Goal: Obtain resource: Obtain resource

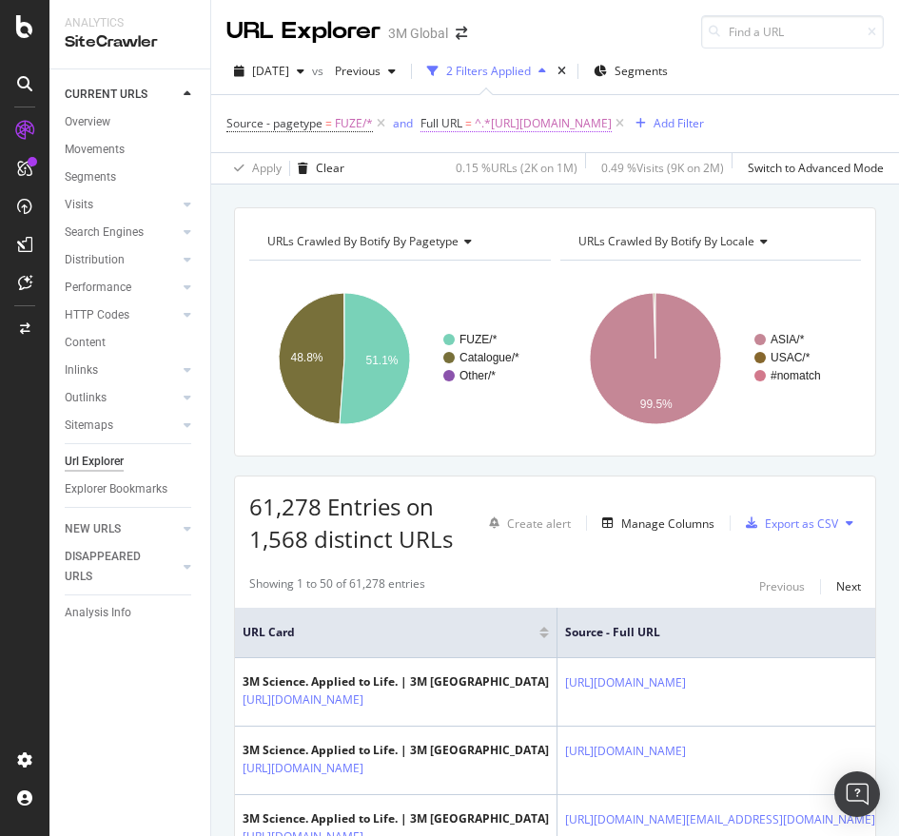
click at [601, 125] on span "^.*[URL][DOMAIN_NAME]" at bounding box center [543, 123] width 137 height 27
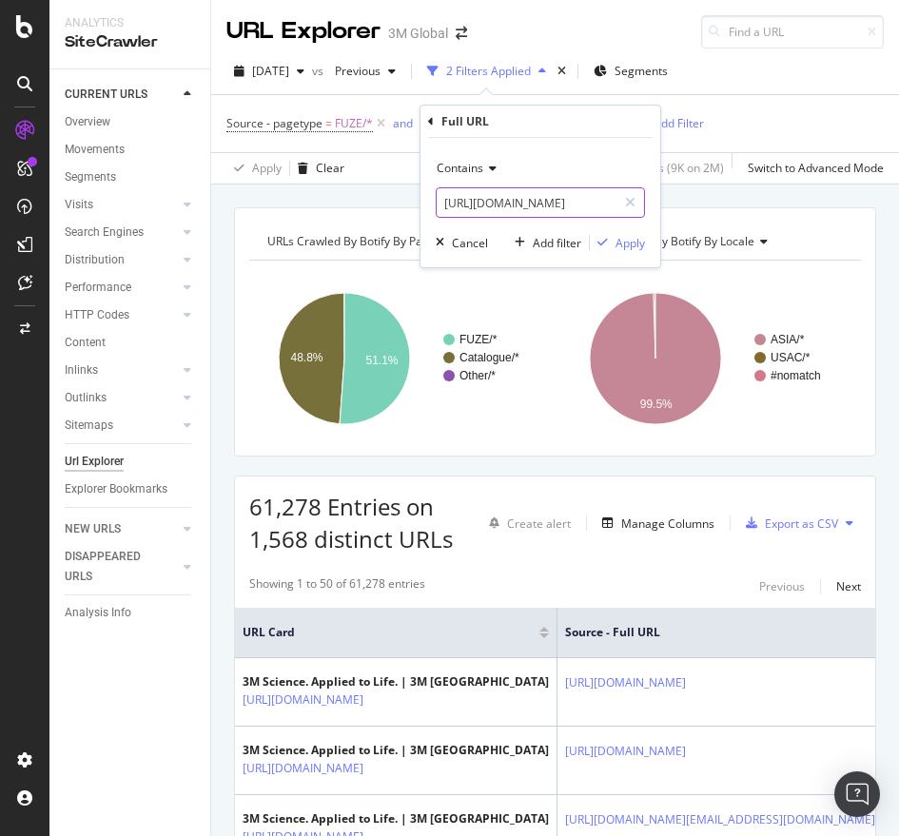
paste input ".[DOMAIN_NAME][URL]"
click at [581, 204] on input "[URL][DOMAIN_NAME]" at bounding box center [527, 202] width 180 height 30
type input "[URL][DOMAIN_NAME]"
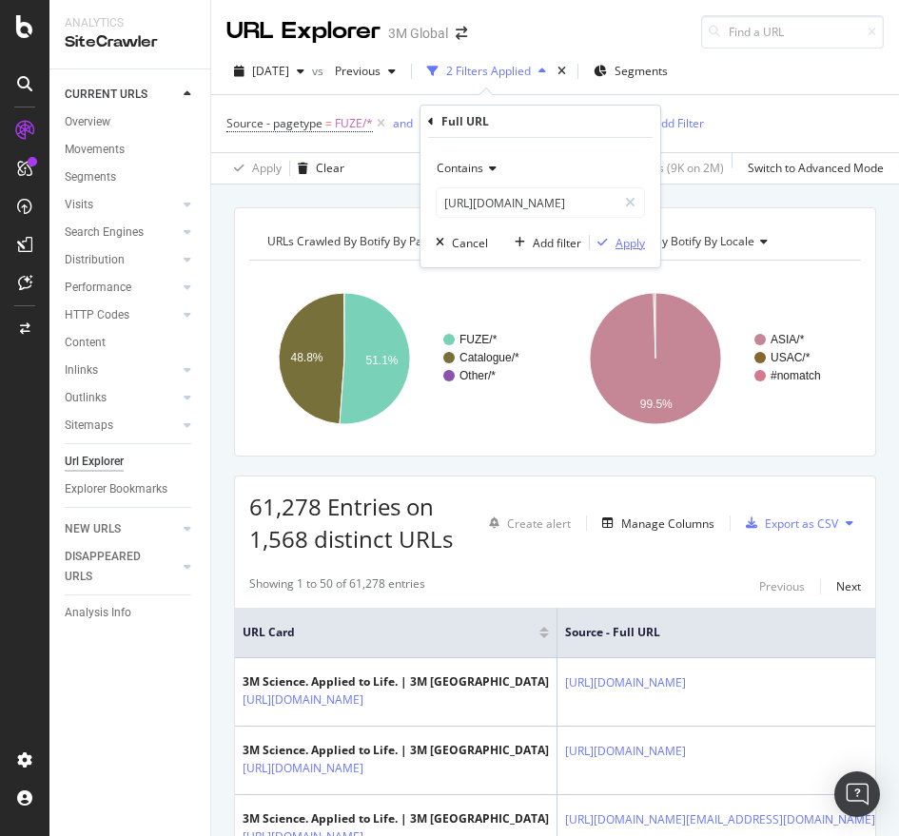
click at [620, 244] on div "Apply" at bounding box center [630, 243] width 29 height 16
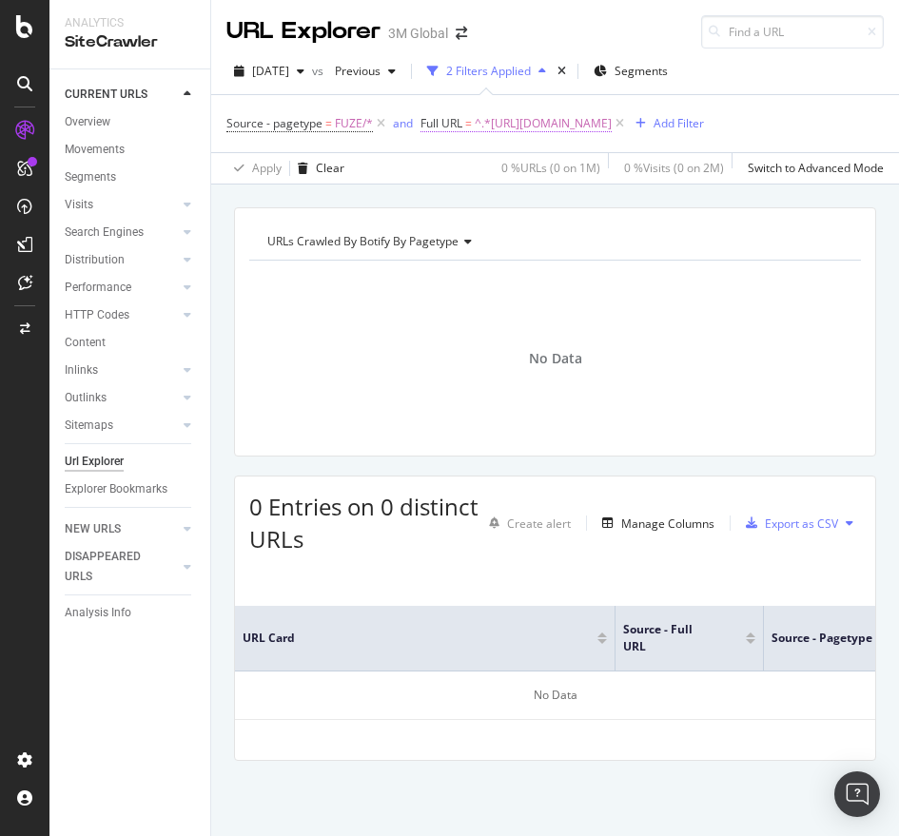
click at [612, 113] on span "^.*[URL][DOMAIN_NAME]" at bounding box center [543, 123] width 137 height 27
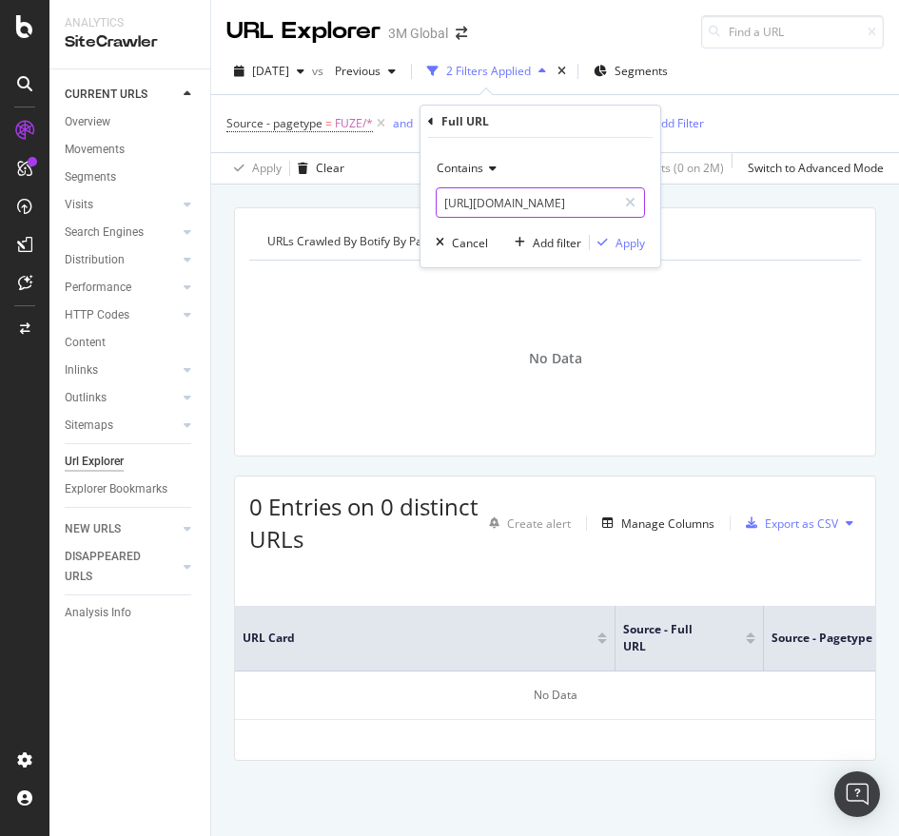
paste input "v000163441"
click at [569, 198] on input "[URL][DOMAIN_NAME]" at bounding box center [527, 202] width 180 height 30
type input "[URL][DOMAIN_NAME]"
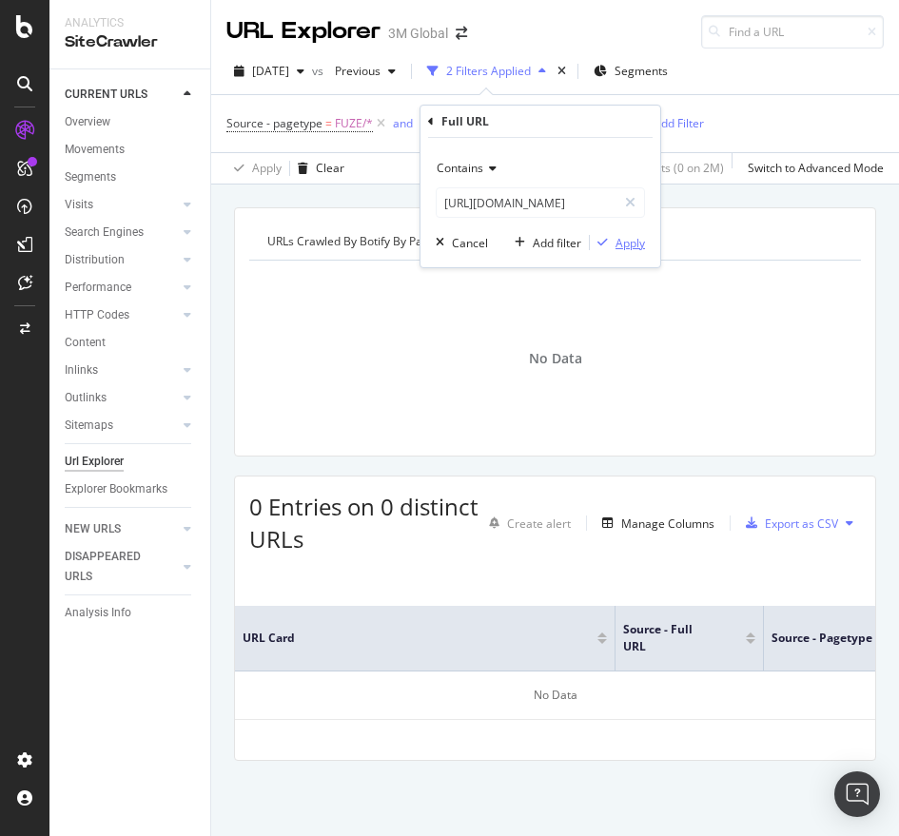
click at [617, 240] on div "Apply" at bounding box center [630, 243] width 29 height 16
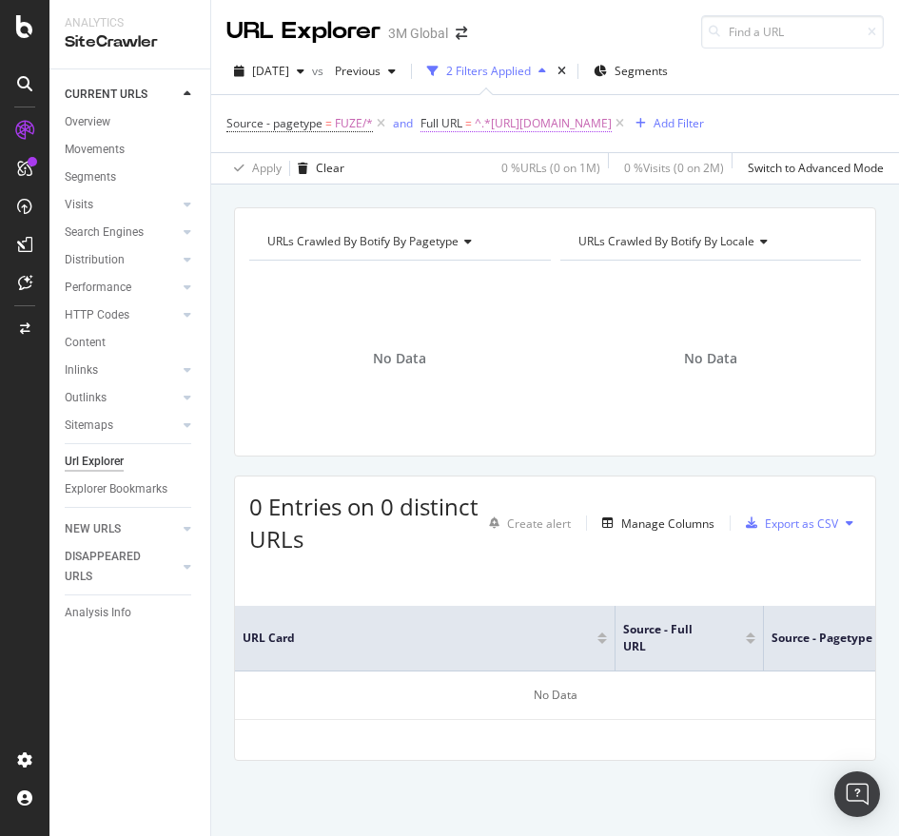
click at [612, 126] on span "^.*[URL][DOMAIN_NAME]" at bounding box center [543, 123] width 137 height 27
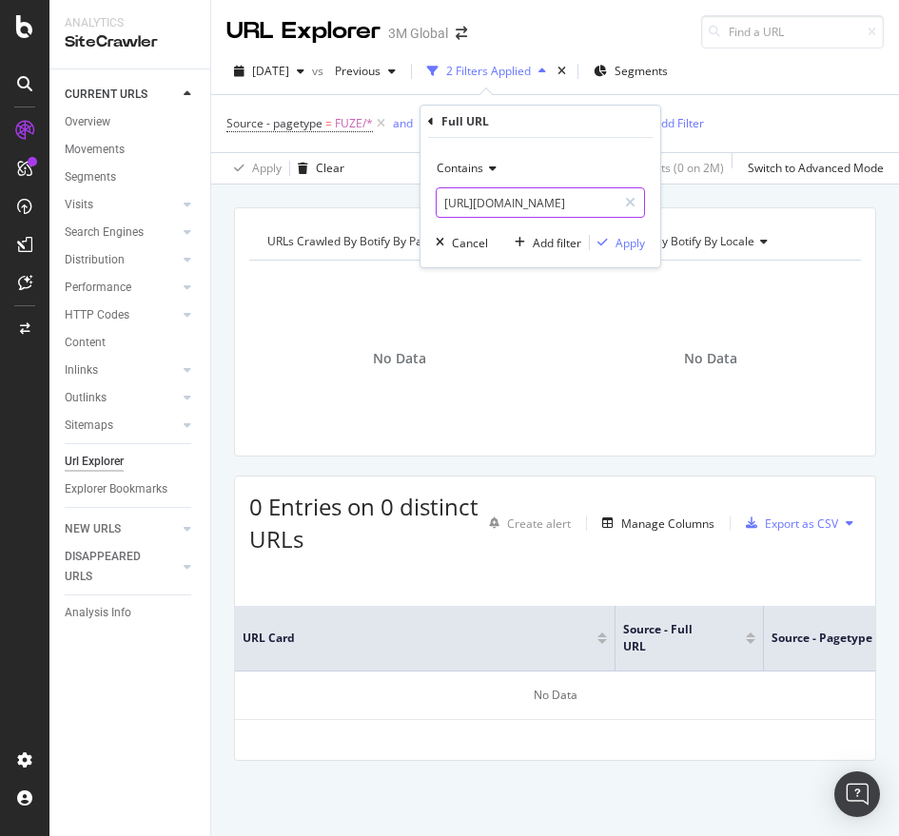
paste input "/b40064809"
click at [525, 217] on input "[URL][DOMAIN_NAME]" at bounding box center [527, 202] width 180 height 30
type input "[URL][DOMAIN_NAME]"
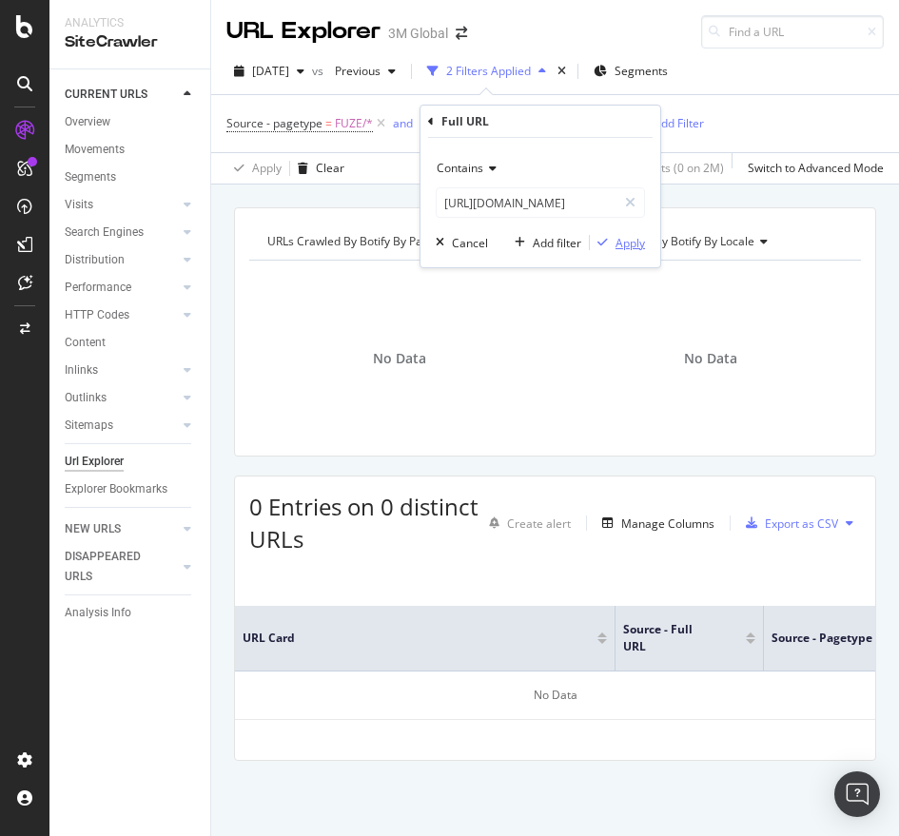
click at [631, 238] on div "Apply" at bounding box center [630, 243] width 29 height 16
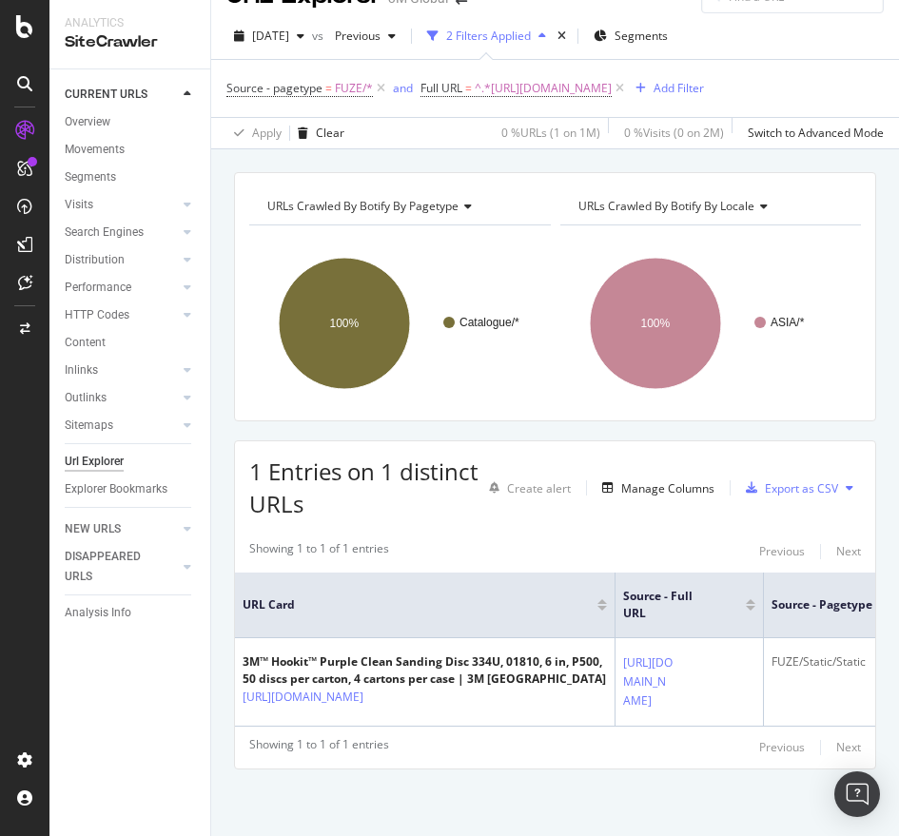
scroll to position [214, 0]
click at [590, 75] on span "^.*[URL][DOMAIN_NAME]" at bounding box center [543, 88] width 137 height 27
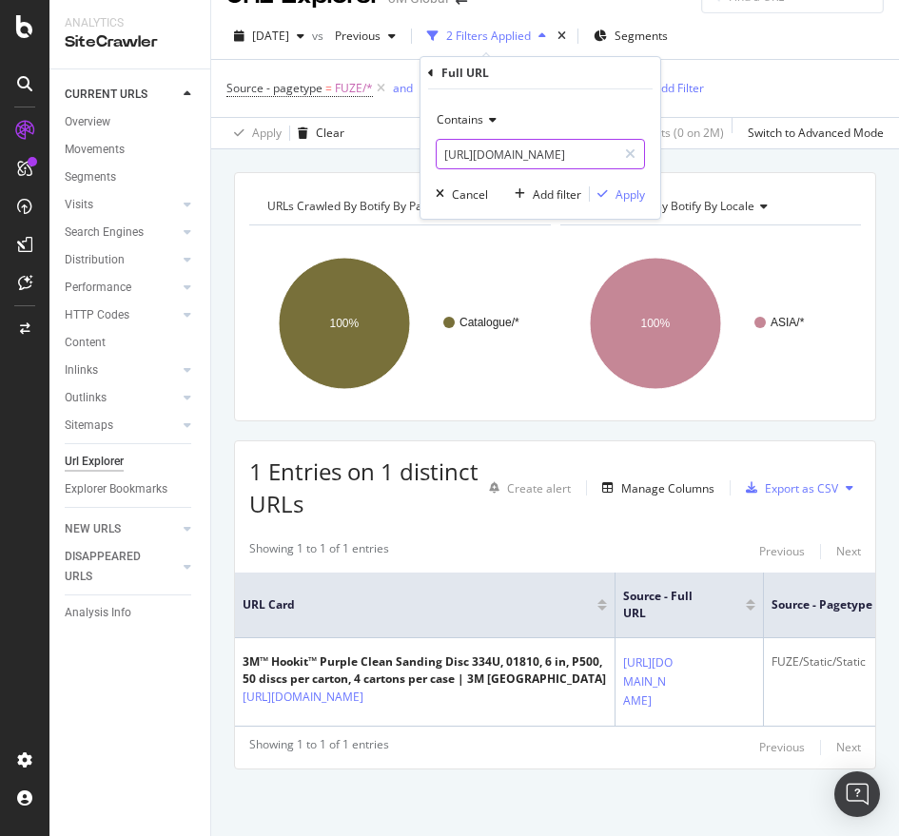
click at [476, 147] on input "[URL][DOMAIN_NAME]" at bounding box center [527, 154] width 180 height 30
paste input "v000163441"
type input "[URL][DOMAIN_NAME]"
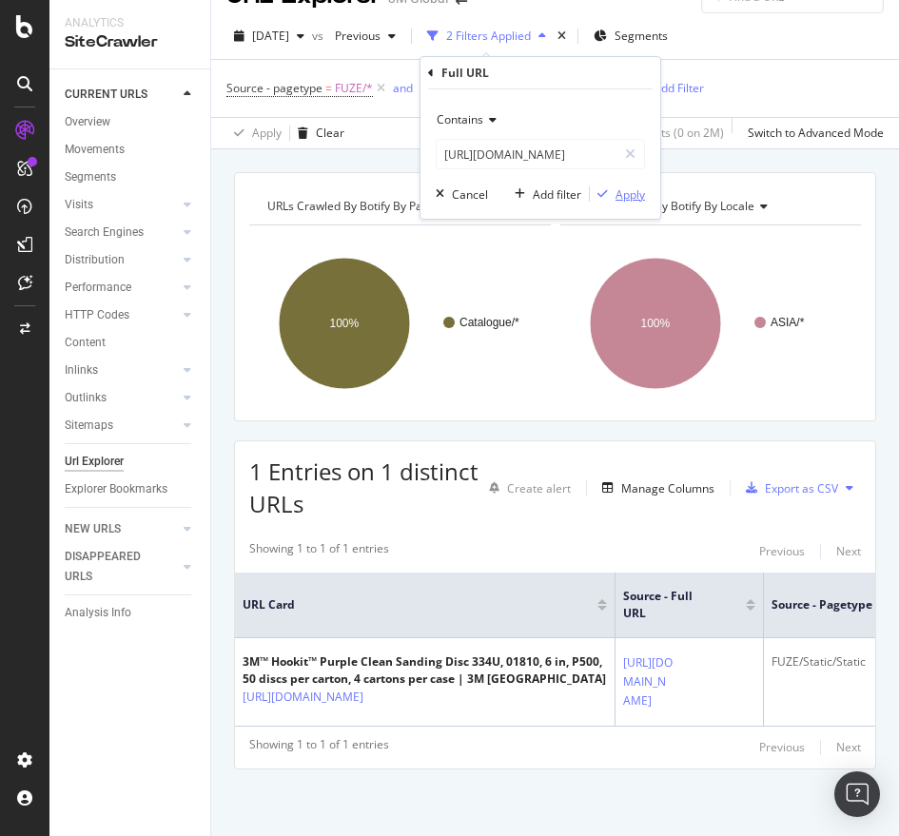
click at [627, 190] on div "Apply" at bounding box center [630, 194] width 29 height 16
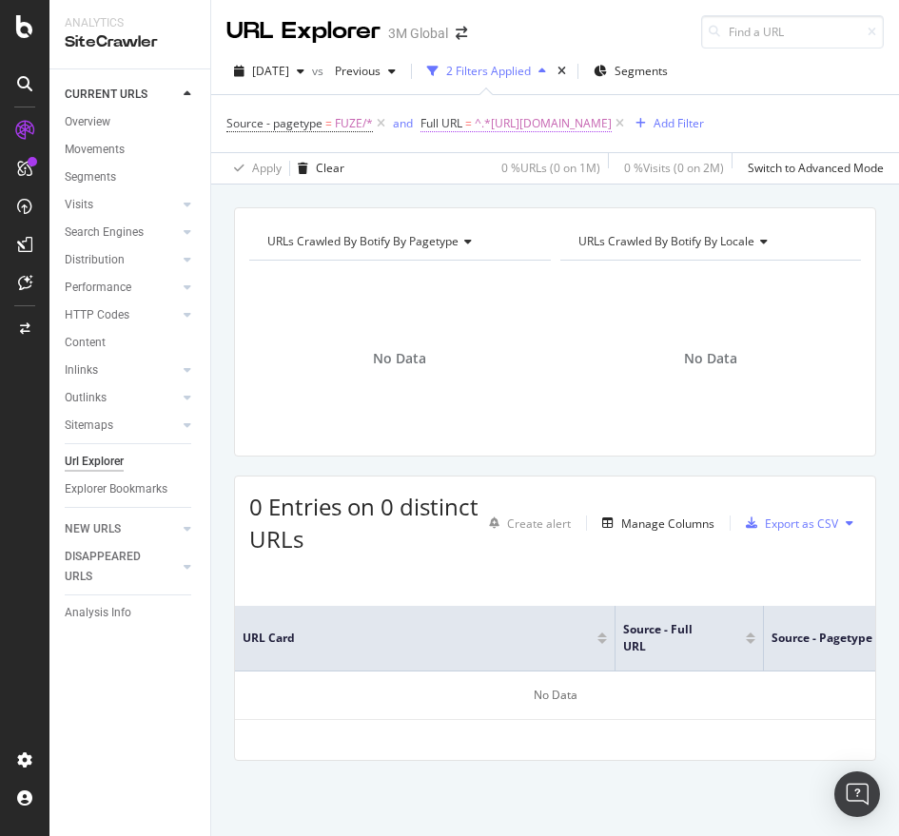
click at [529, 129] on span "^.*[URL][DOMAIN_NAME]" at bounding box center [543, 123] width 137 height 27
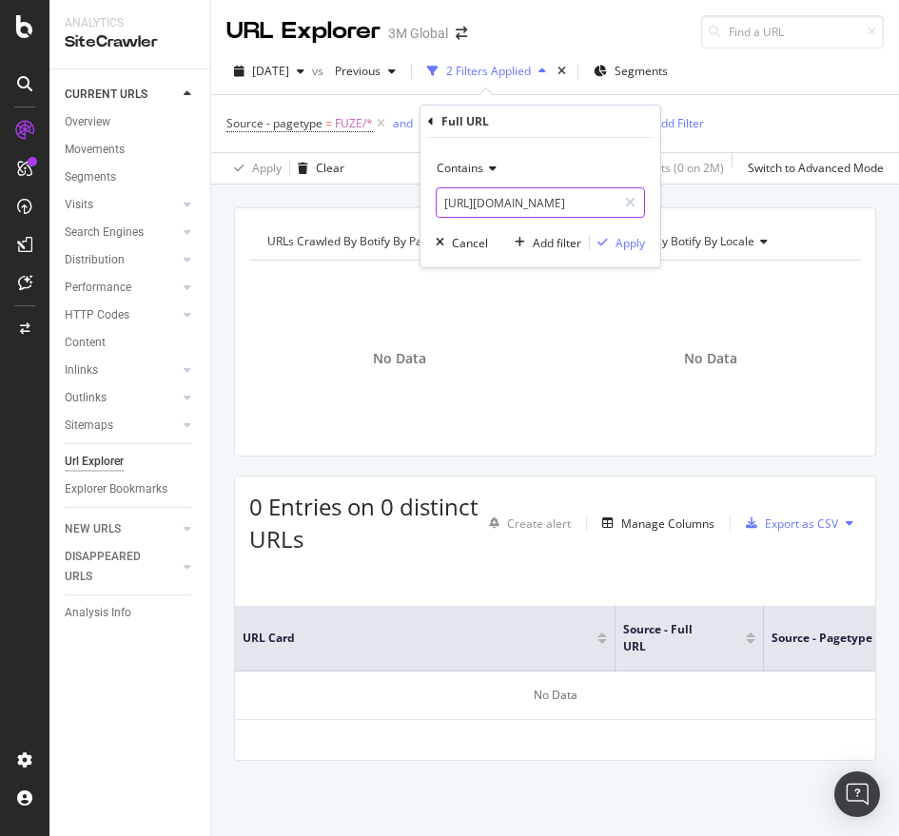
paste input "b40064809"
click at [514, 207] on input "[URL][DOMAIN_NAME]" at bounding box center [527, 202] width 180 height 30
type input "[URL][DOMAIN_NAME]"
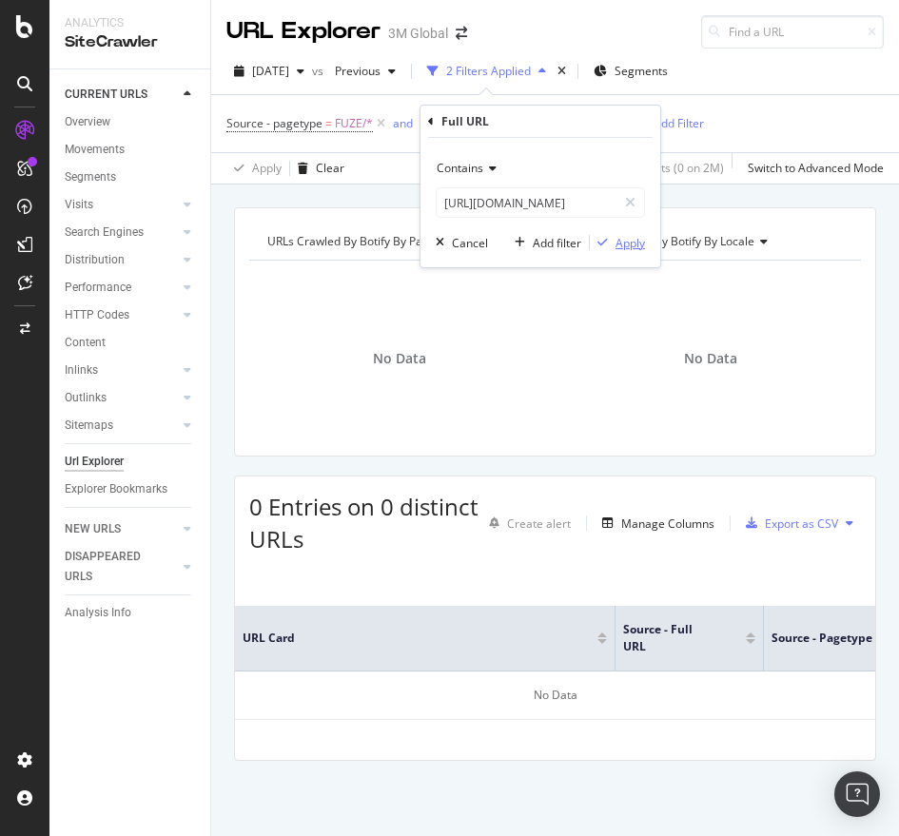
click at [636, 245] on div "Apply" at bounding box center [630, 243] width 29 height 16
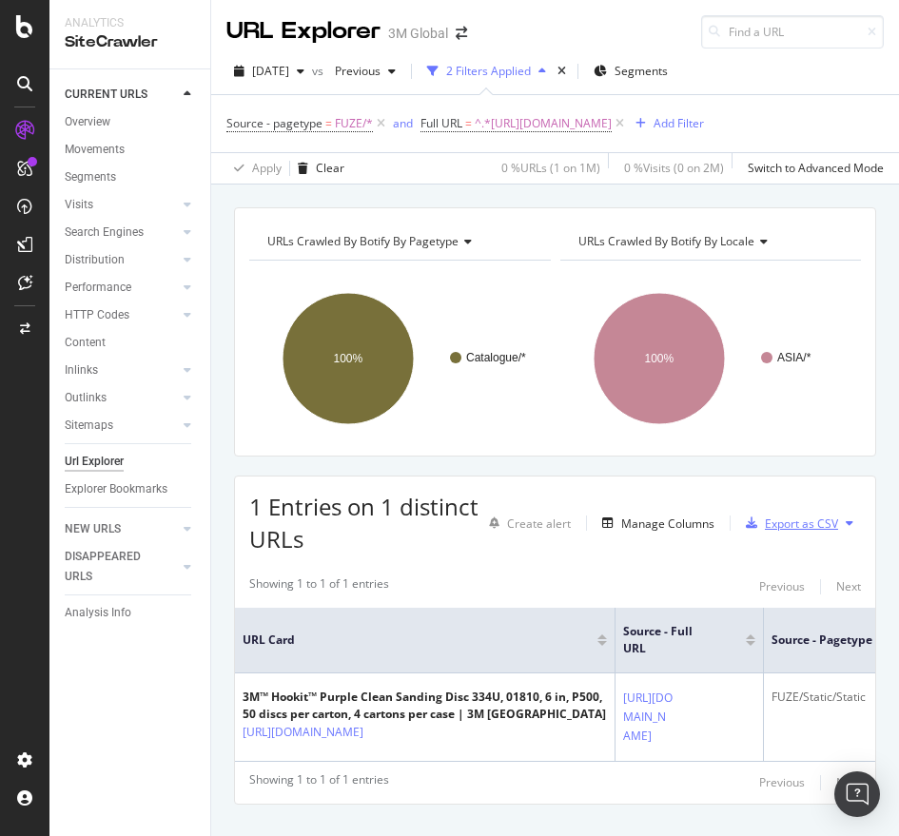
click at [772, 532] on div "Export as CSV" at bounding box center [801, 524] width 73 height 16
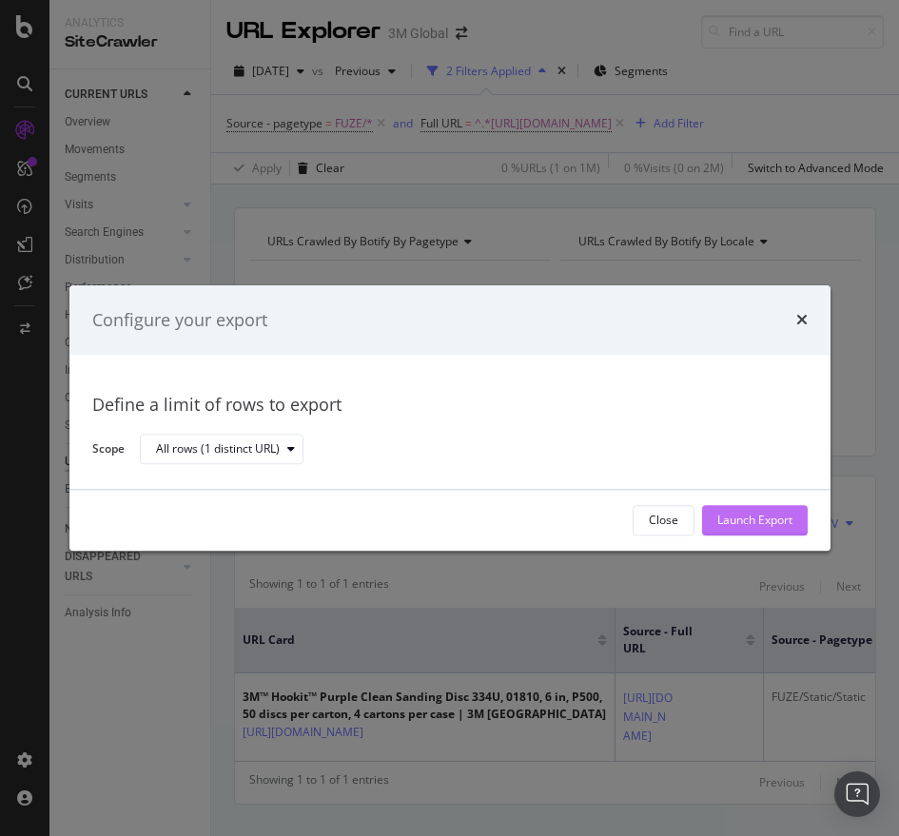
click at [732, 532] on div "Launch Export" at bounding box center [754, 520] width 75 height 29
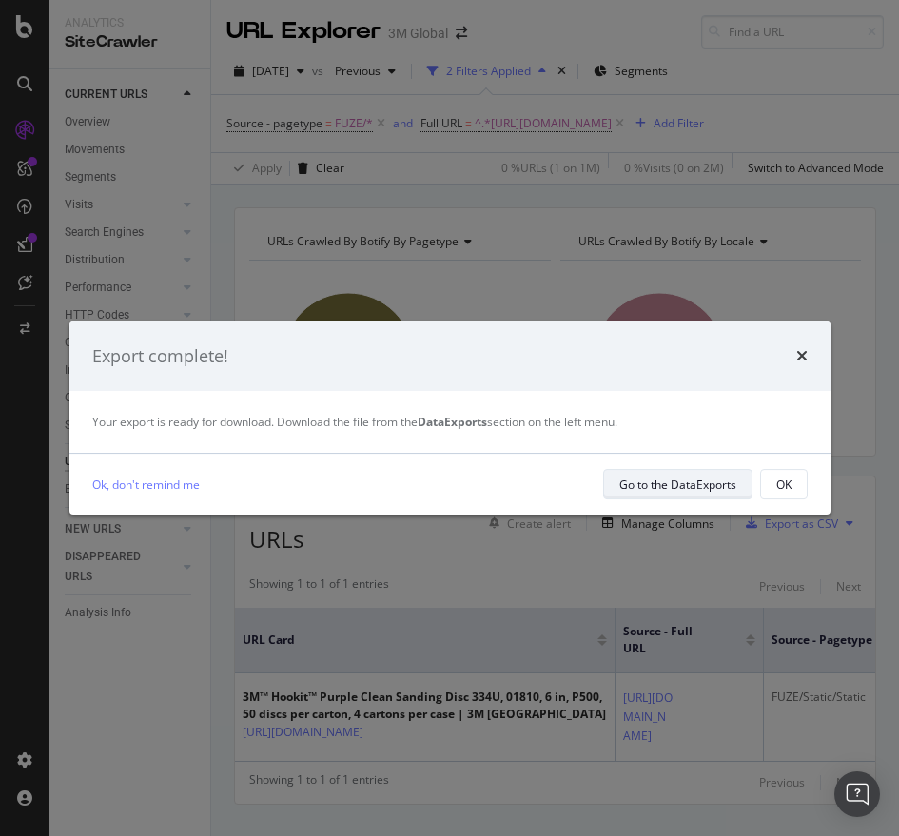
click at [675, 480] on div "Go to the DataExports" at bounding box center [677, 485] width 117 height 16
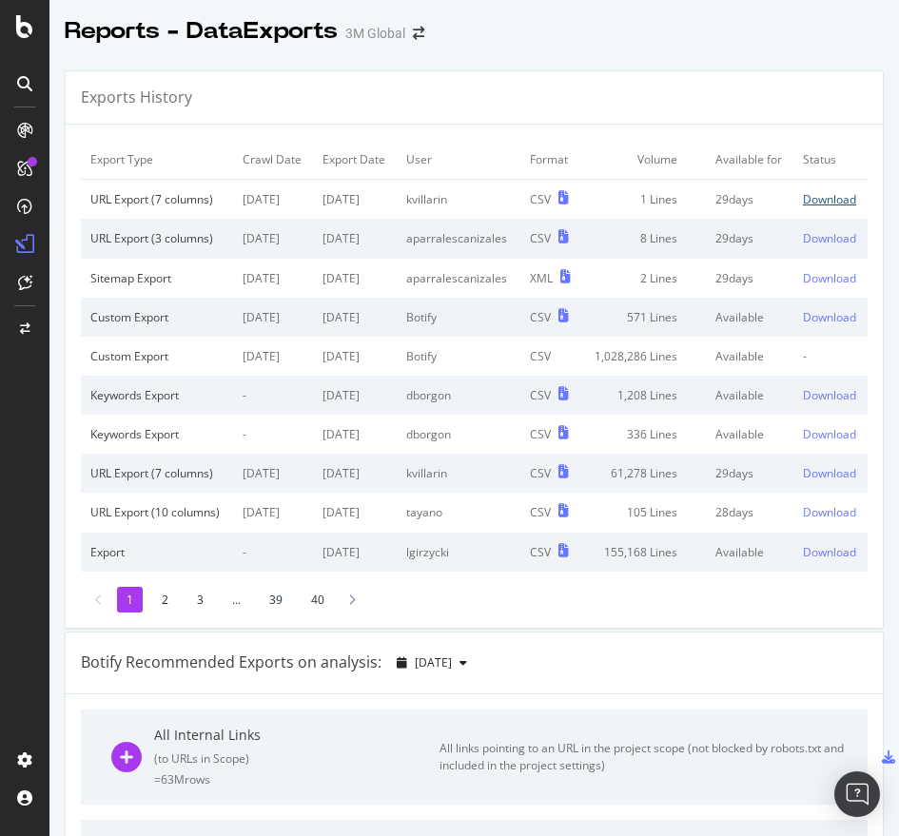
click at [803, 207] on div "Download" at bounding box center [829, 199] width 53 height 16
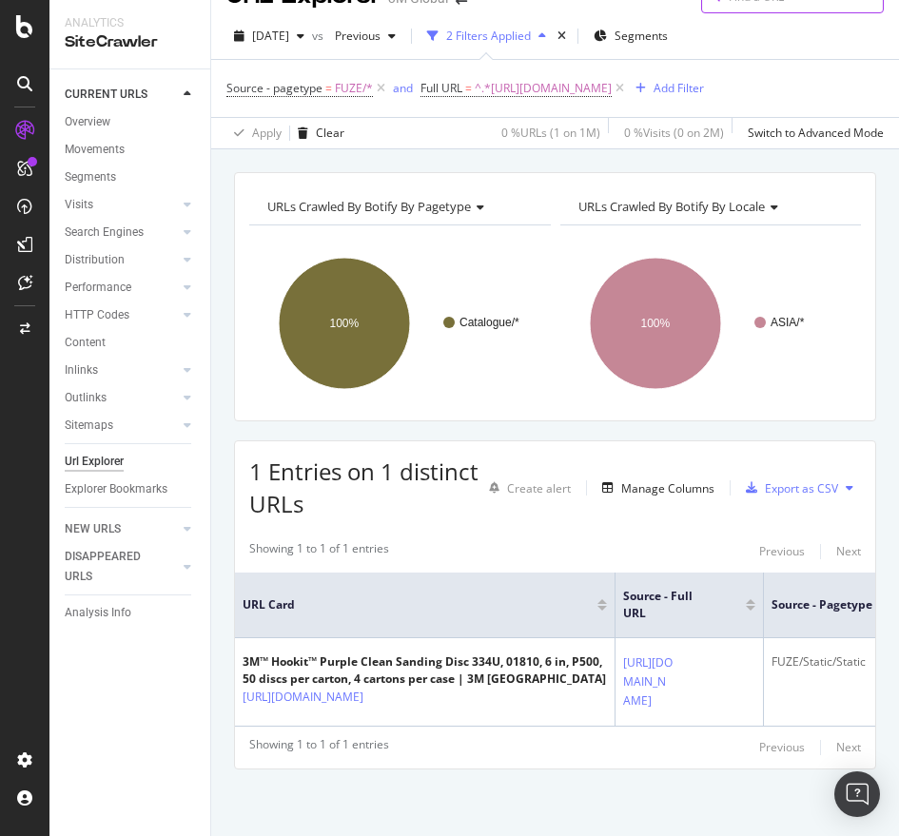
scroll to position [214, 0]
click at [266, 28] on span "[DATE]" at bounding box center [270, 36] width 37 height 16
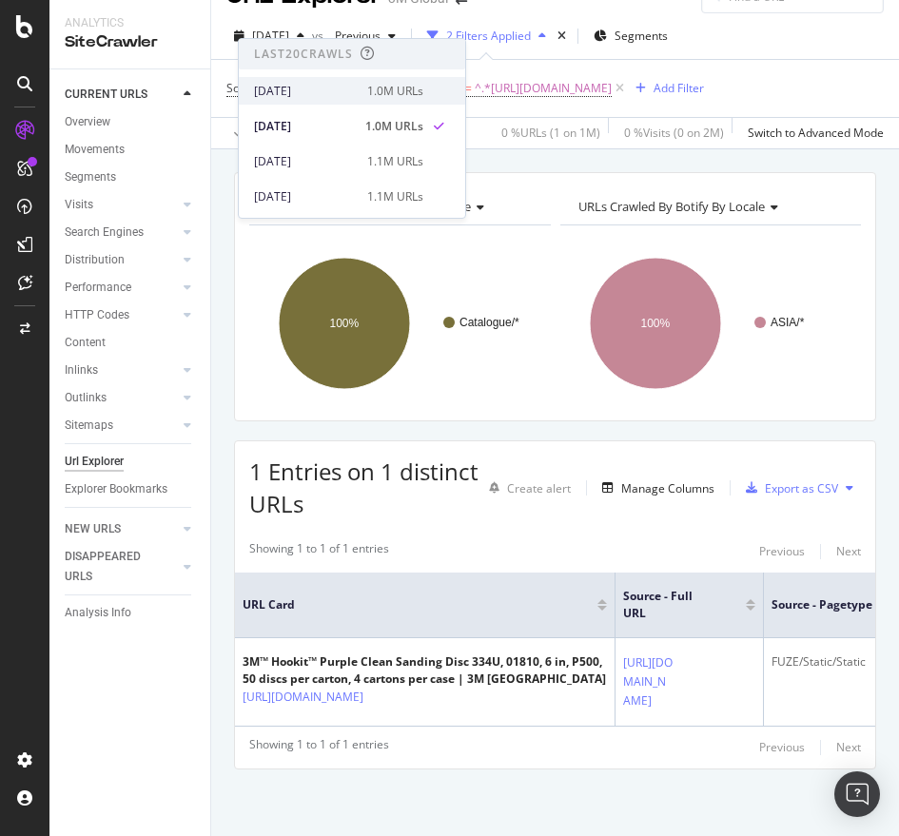
click at [376, 87] on div "1.0M URLs" at bounding box center [395, 91] width 56 height 17
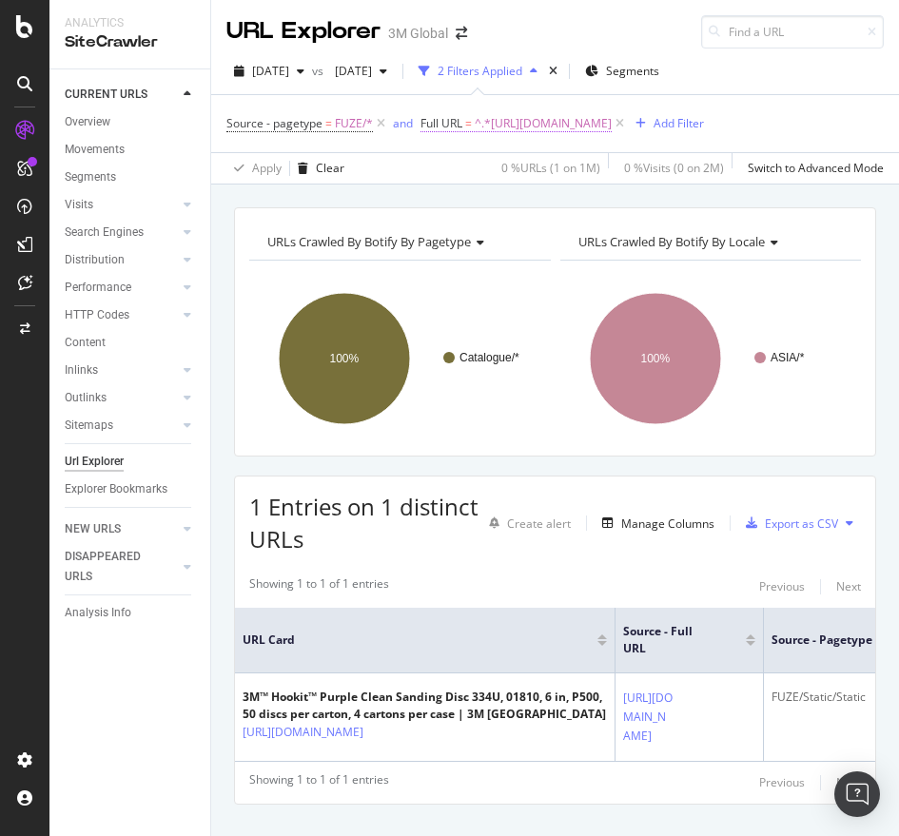
click at [612, 127] on span "^.*[URL][DOMAIN_NAME]" at bounding box center [543, 123] width 137 height 27
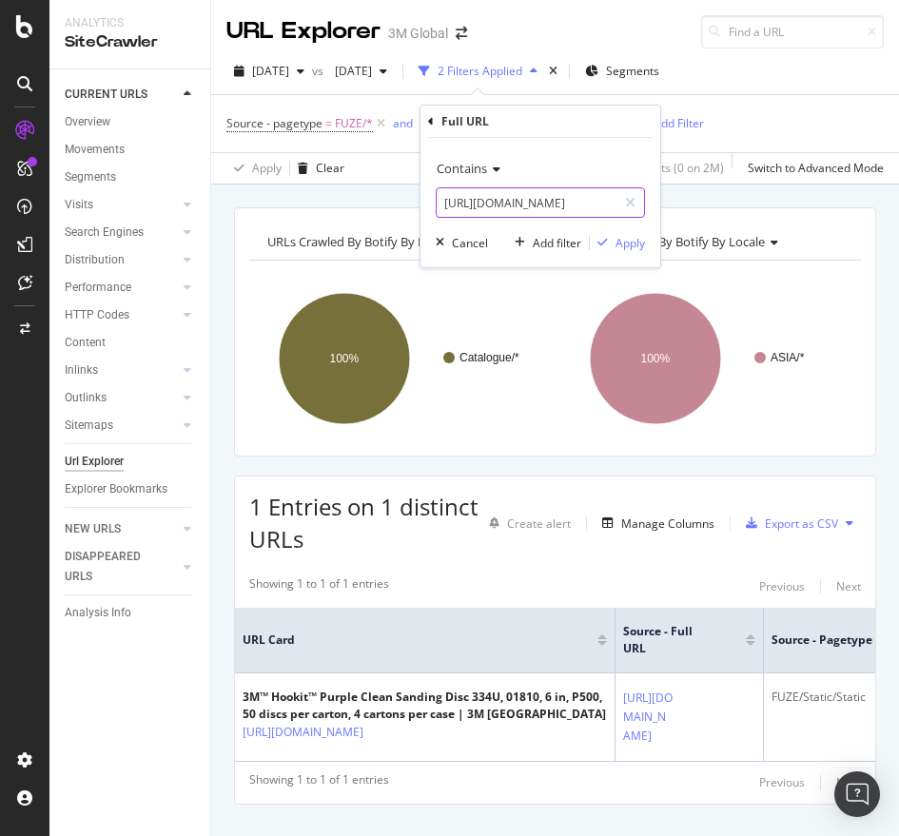
click at [496, 212] on input "[URL][DOMAIN_NAME]" at bounding box center [527, 202] width 180 height 30
paste input "tw/3M/zh_TW/p/d/v000057456"
type input "[URL][DOMAIN_NAME]"
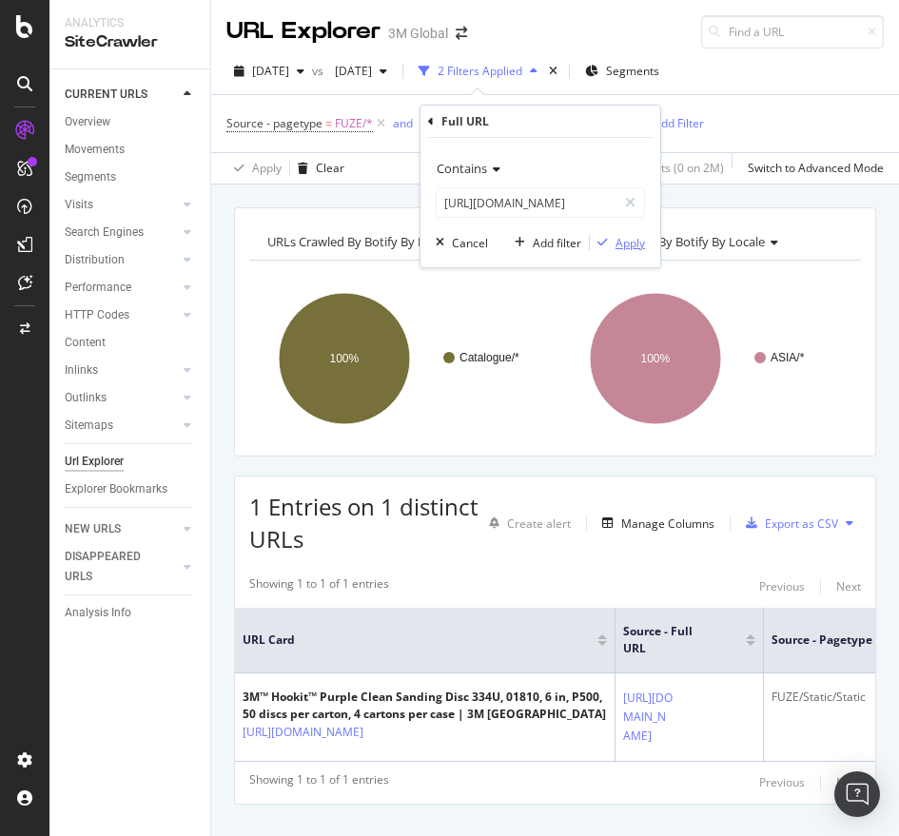
click at [621, 243] on div "Apply" at bounding box center [630, 243] width 29 height 16
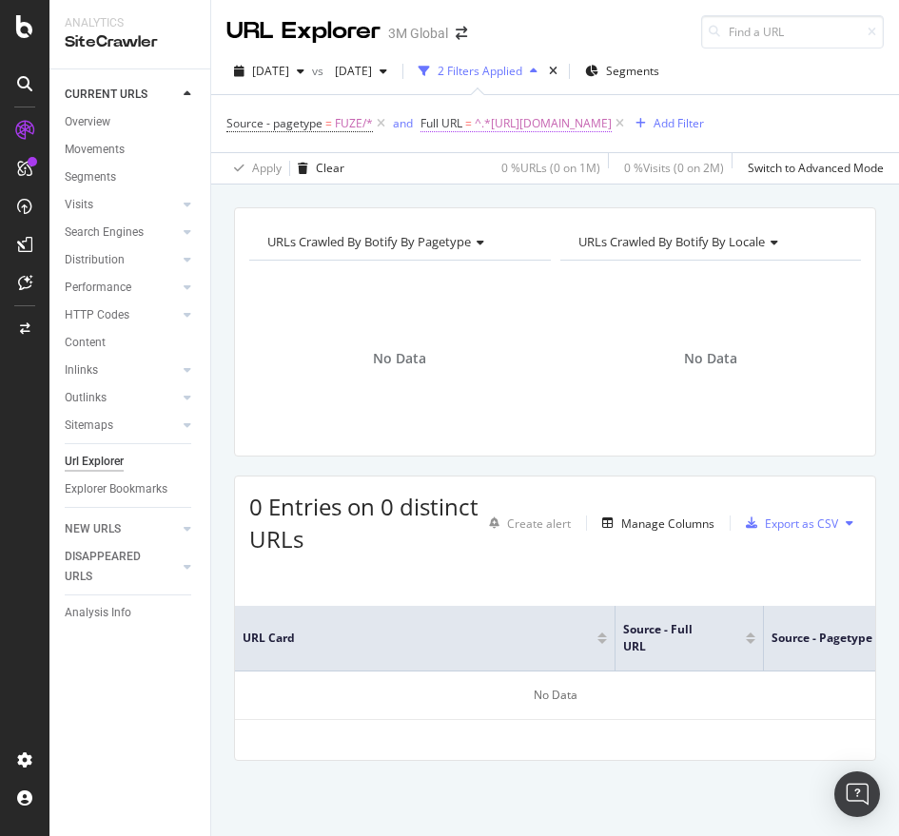
click at [612, 119] on span "^.*[URL][DOMAIN_NAME]" at bounding box center [543, 123] width 137 height 27
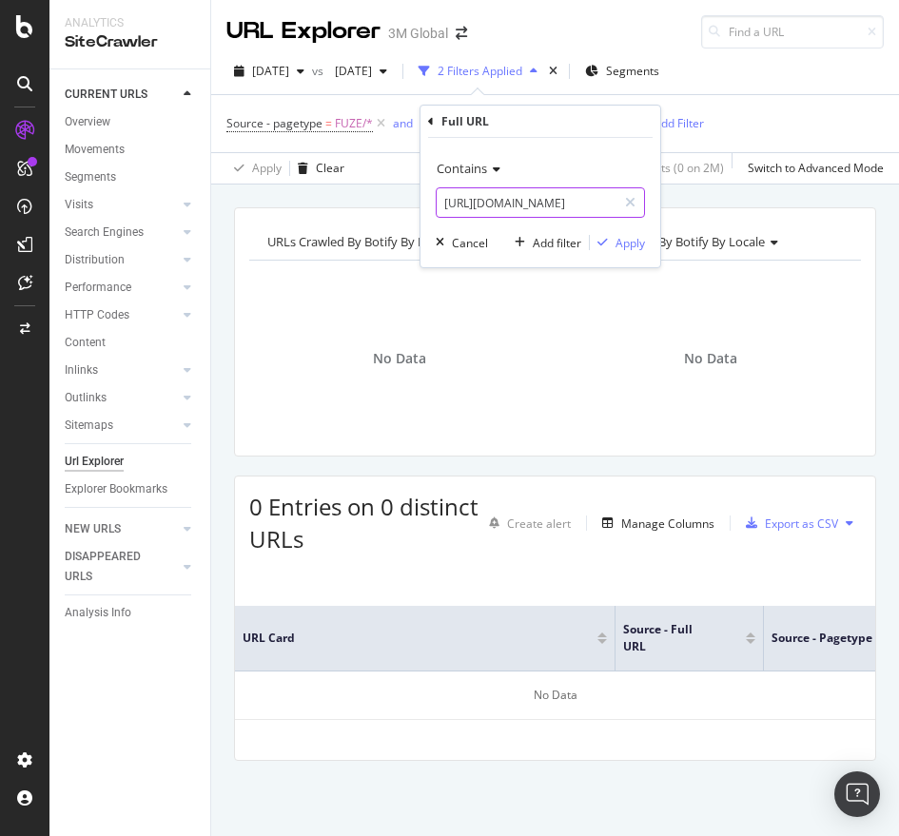
click at [578, 206] on input "[URL][DOMAIN_NAME]" at bounding box center [527, 202] width 180 height 30
click at [576, 204] on input "[URL][DOMAIN_NAME]" at bounding box center [527, 202] width 180 height 30
drag, startPoint x: 576, startPoint y: 204, endPoint x: 692, endPoint y: 218, distance: 117.0
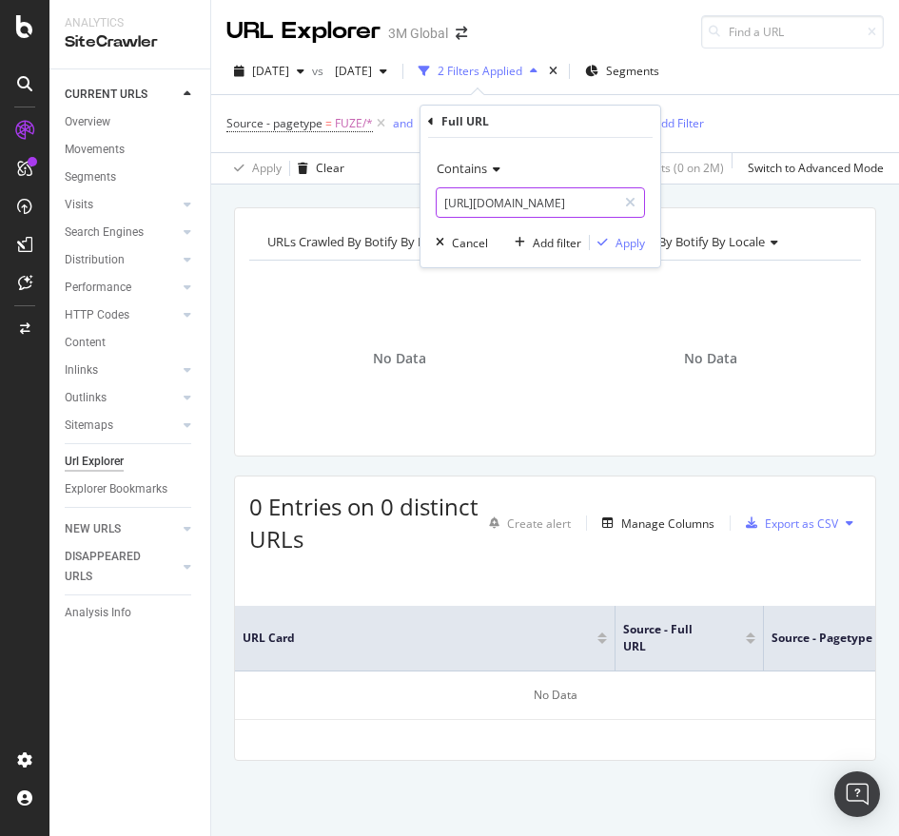
click at [692, 218] on body "Analytics SiteCrawler CURRENT URLS Overview Movements Segments Visits Analysis …" at bounding box center [449, 418] width 899 height 836
type input "[URL][DOMAIN_NAME]"
click at [610, 243] on div "button" at bounding box center [603, 242] width 26 height 11
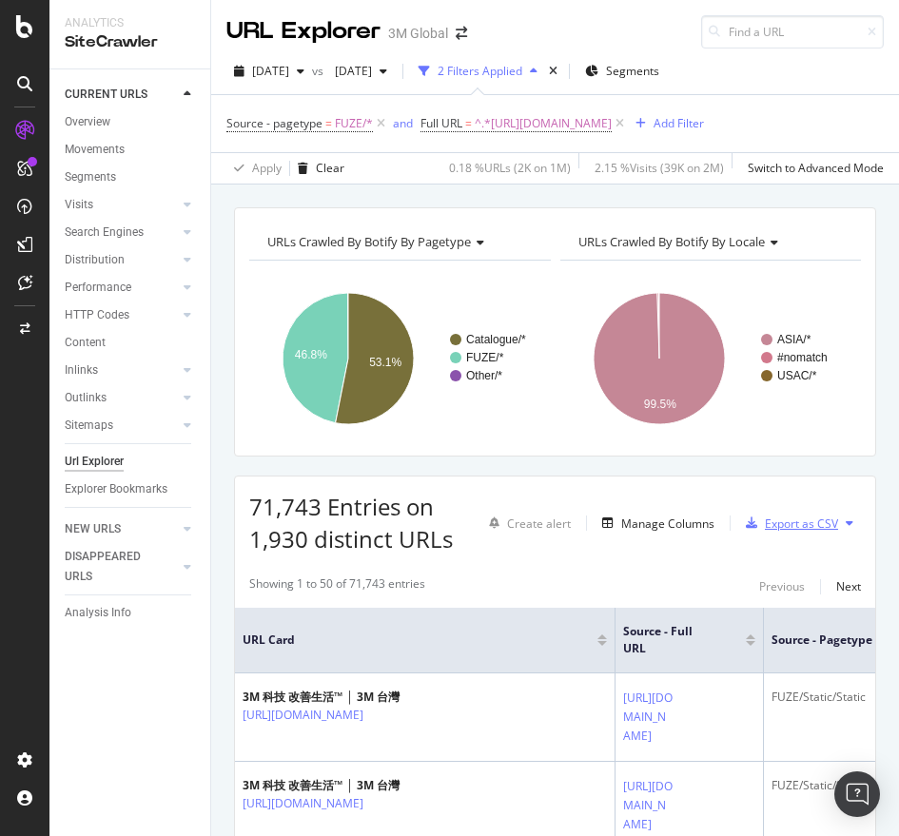
click at [749, 533] on div "Export as CSV" at bounding box center [788, 523] width 100 height 29
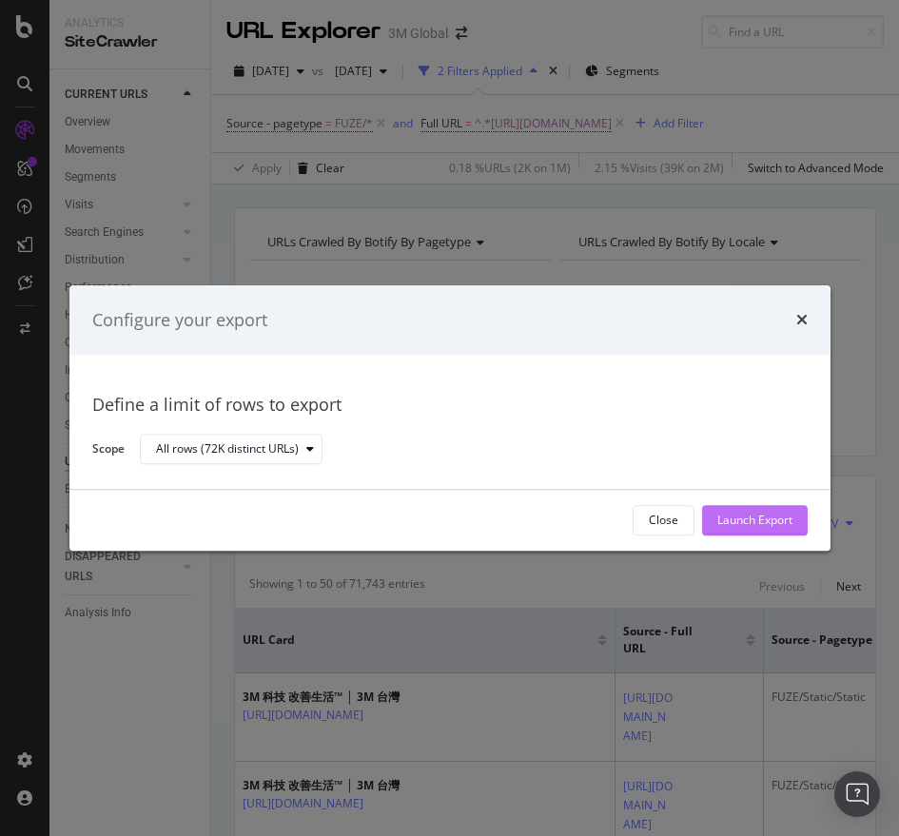
click at [743, 528] on div "Launch Export" at bounding box center [754, 521] width 75 height 16
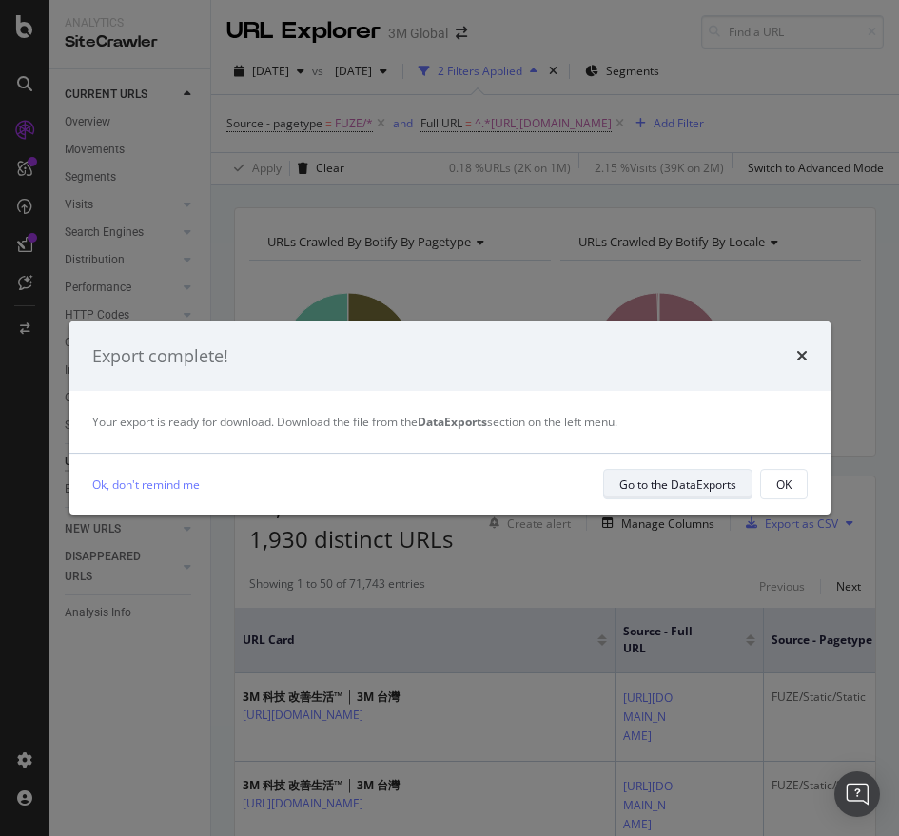
click at [700, 480] on div "Go to the DataExports" at bounding box center [677, 485] width 117 height 16
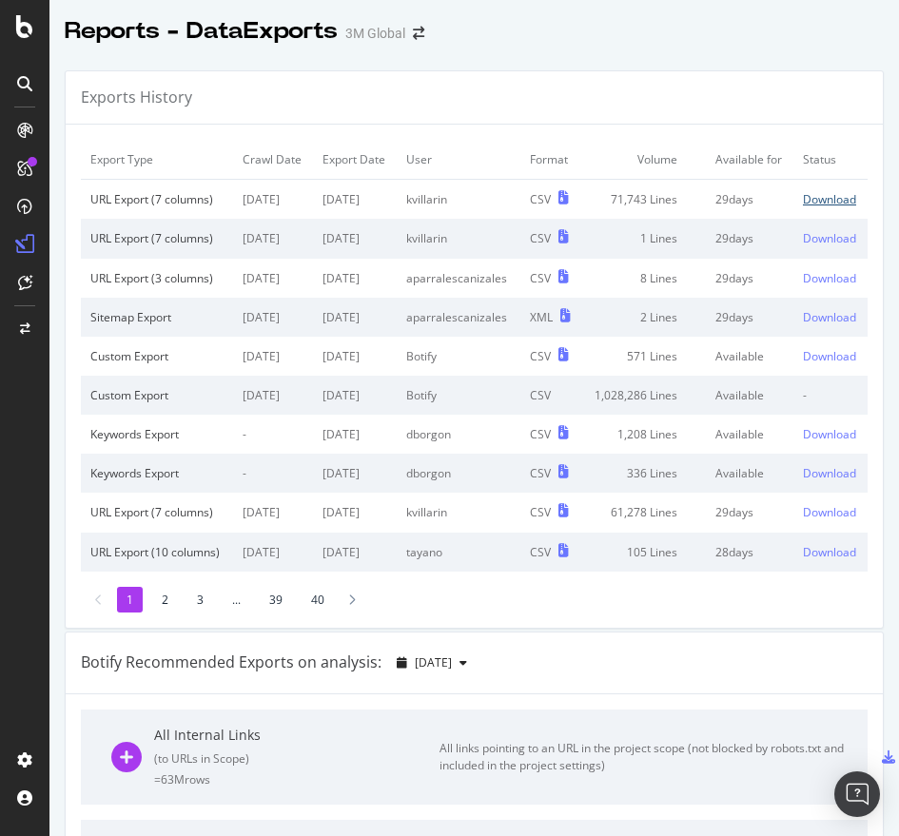
click at [803, 207] on div "Download" at bounding box center [829, 199] width 53 height 16
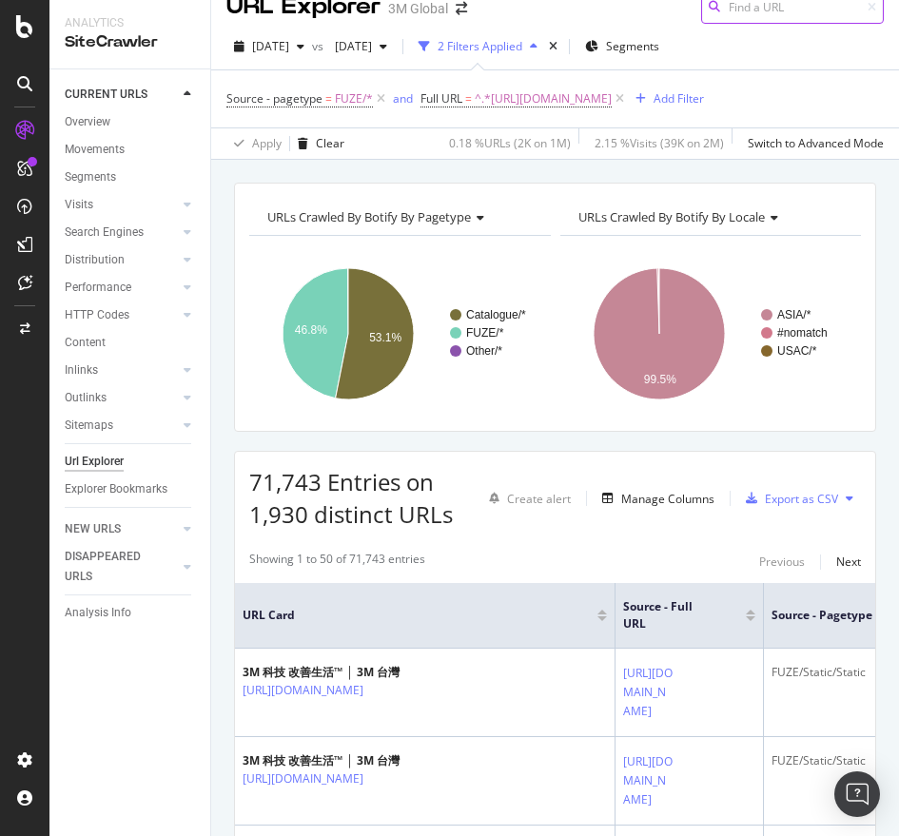
scroll to position [28, 0]
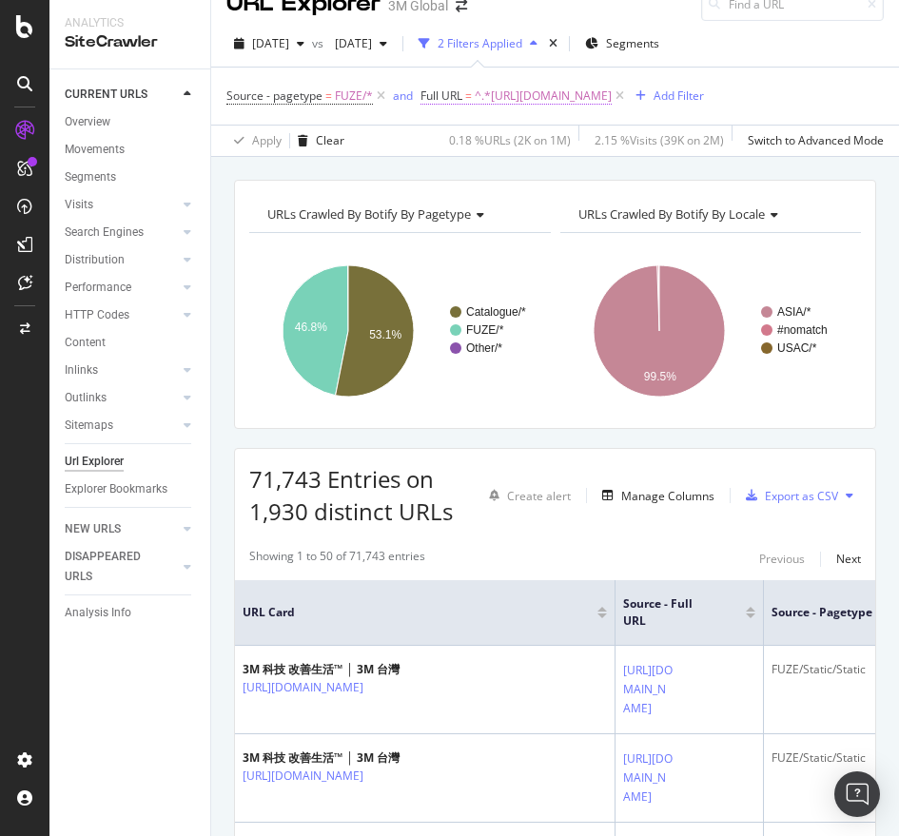
click at [612, 90] on span "^.*[URL][DOMAIN_NAME]" at bounding box center [543, 96] width 137 height 27
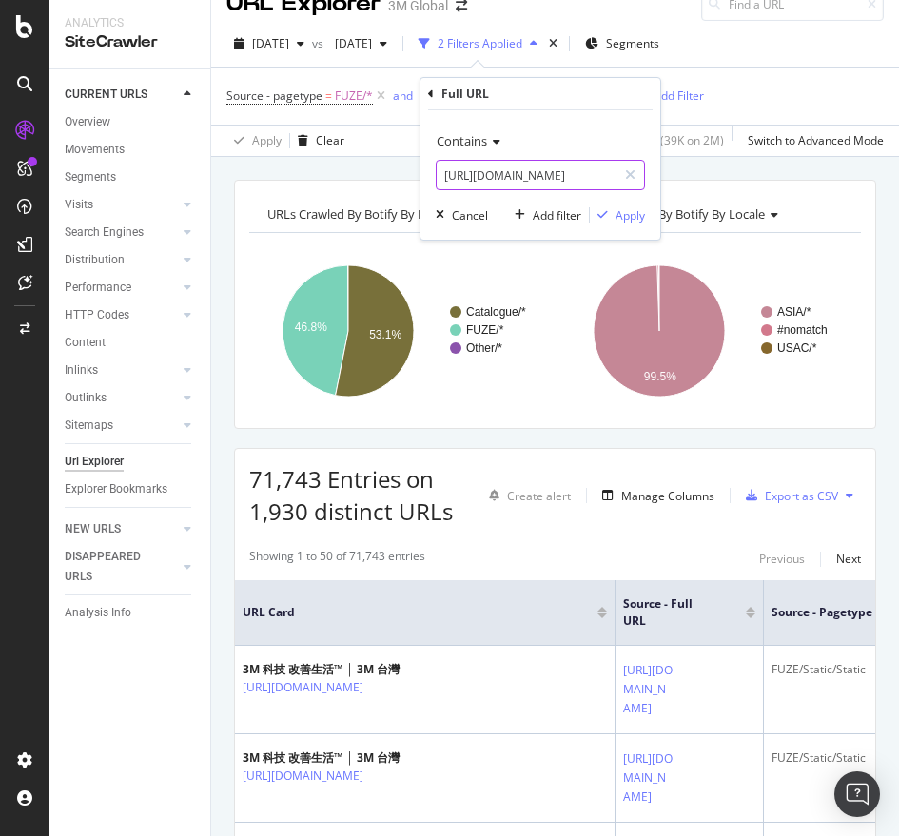
paste input ".id/3M/en_ID/p/dc/b40064809"
click at [525, 176] on input "[URL][DOMAIN_NAME]" at bounding box center [527, 175] width 180 height 30
type input "[URL][DOMAIN_NAME]"
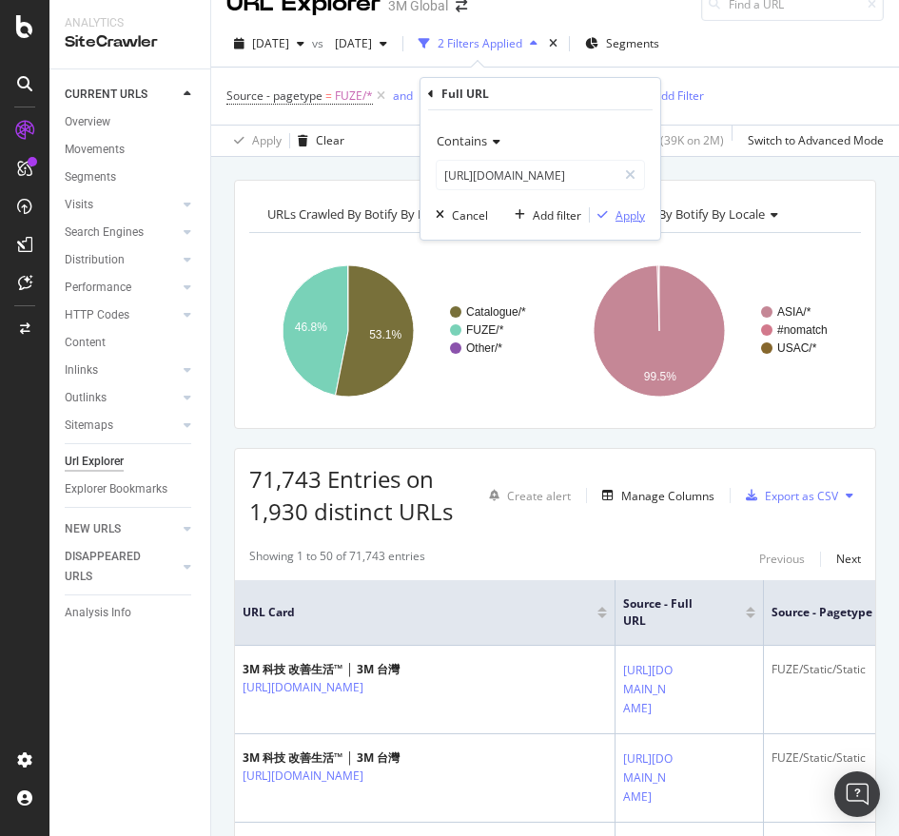
click at [628, 214] on div "Apply" at bounding box center [630, 215] width 29 height 16
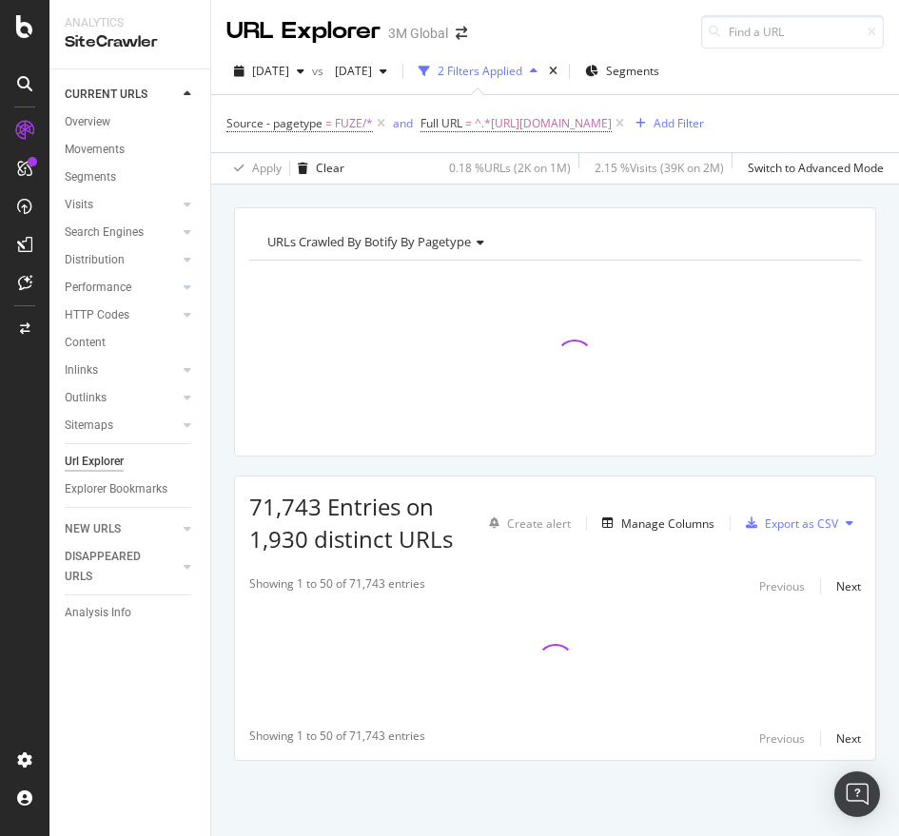
scroll to position [15, 0]
click at [612, 110] on span "^.*[URL][DOMAIN_NAME]" at bounding box center [543, 123] width 137 height 27
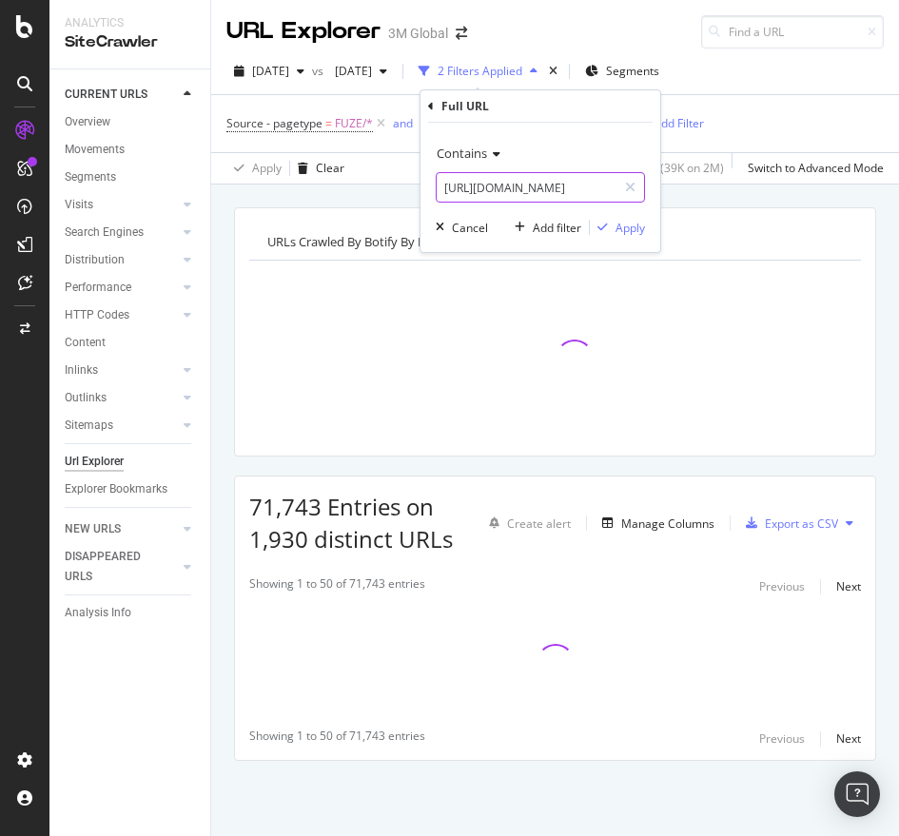
click at [565, 189] on input "[URL][DOMAIN_NAME]" at bounding box center [527, 187] width 180 height 30
drag, startPoint x: 563, startPoint y: 188, endPoint x: 690, endPoint y: 204, distance: 127.5
click at [690, 204] on body "Analytics SiteCrawler CURRENT URLS Overview Movements Segments Visits Analysis …" at bounding box center [449, 418] width 899 height 836
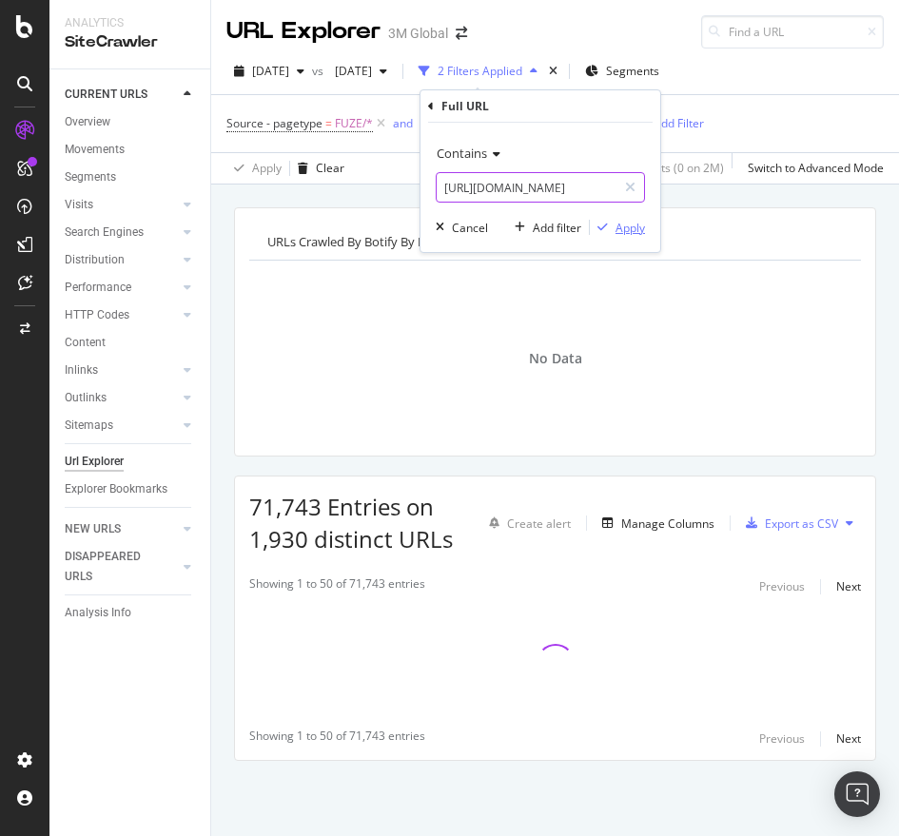
type input "[URL][DOMAIN_NAME]"
click at [621, 225] on div "Apply" at bounding box center [630, 228] width 29 height 16
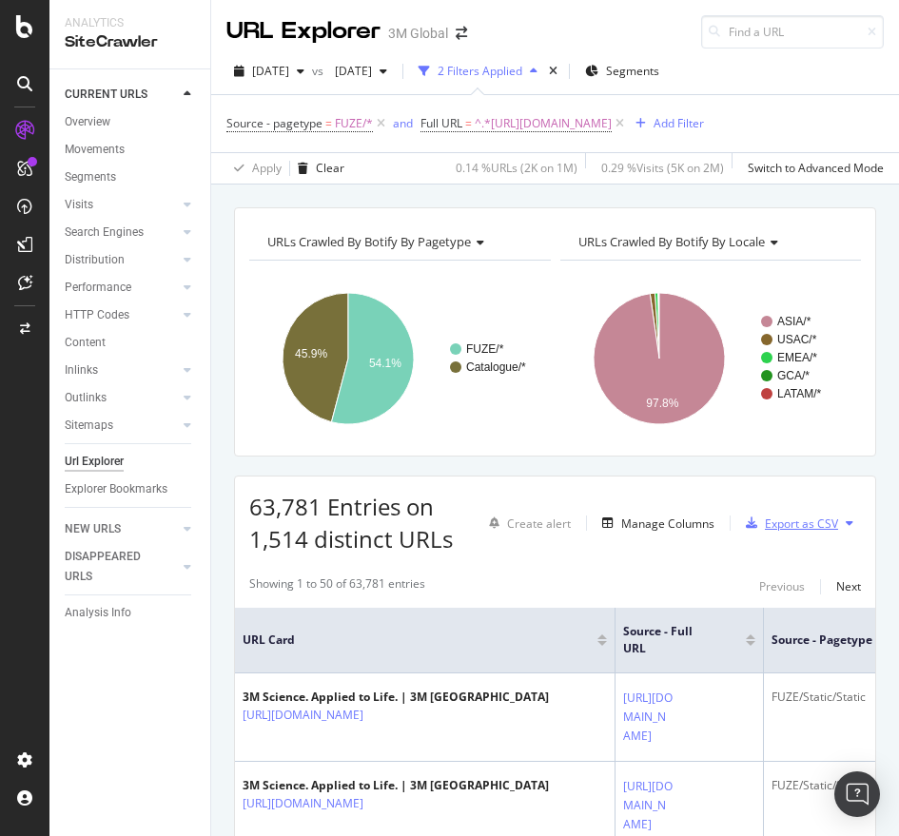
click at [790, 517] on div "Export as CSV" at bounding box center [801, 524] width 73 height 16
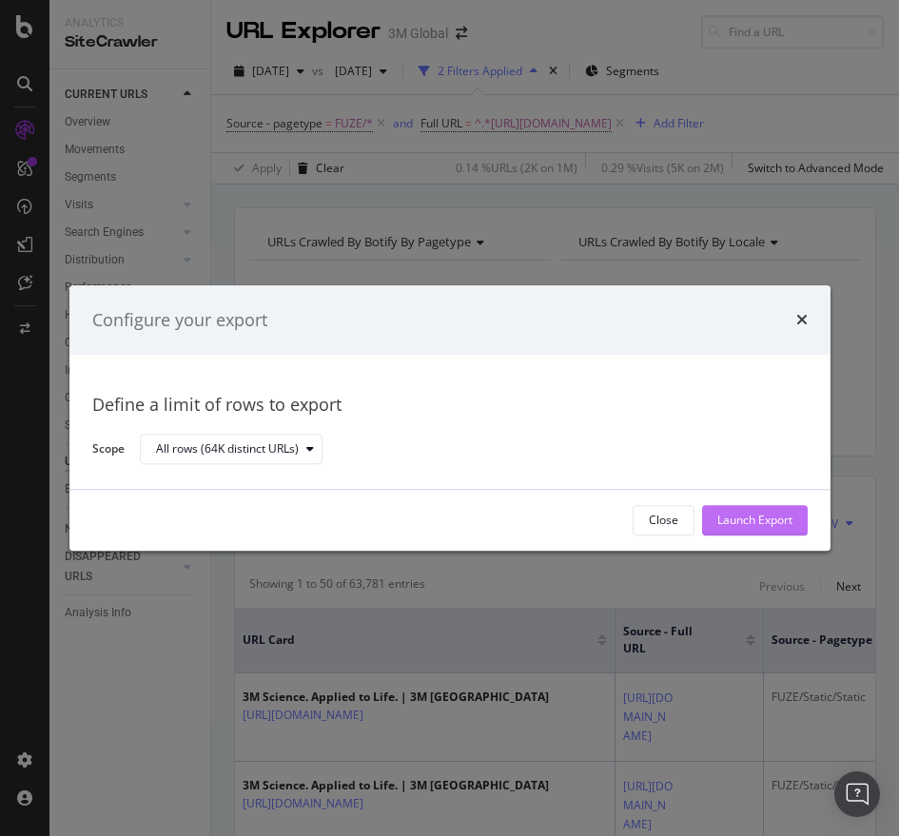
click at [759, 521] on div "Launch Export" at bounding box center [754, 521] width 75 height 16
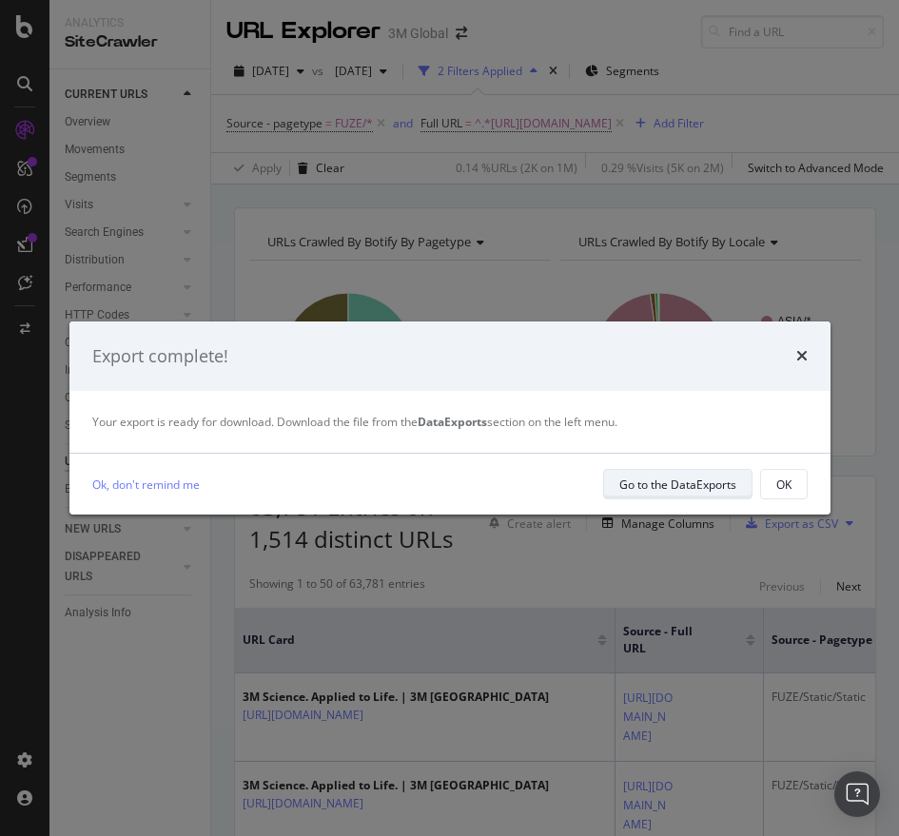
click at [712, 487] on div "Go to the DataExports" at bounding box center [677, 485] width 117 height 16
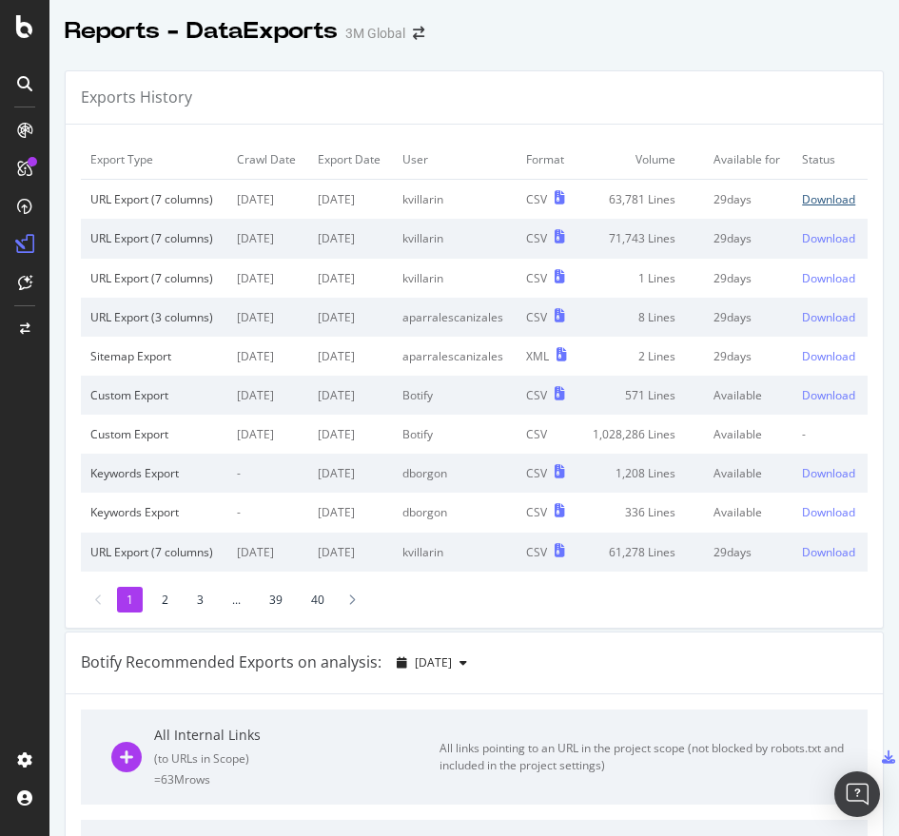
click at [802, 207] on div "Download" at bounding box center [828, 199] width 53 height 16
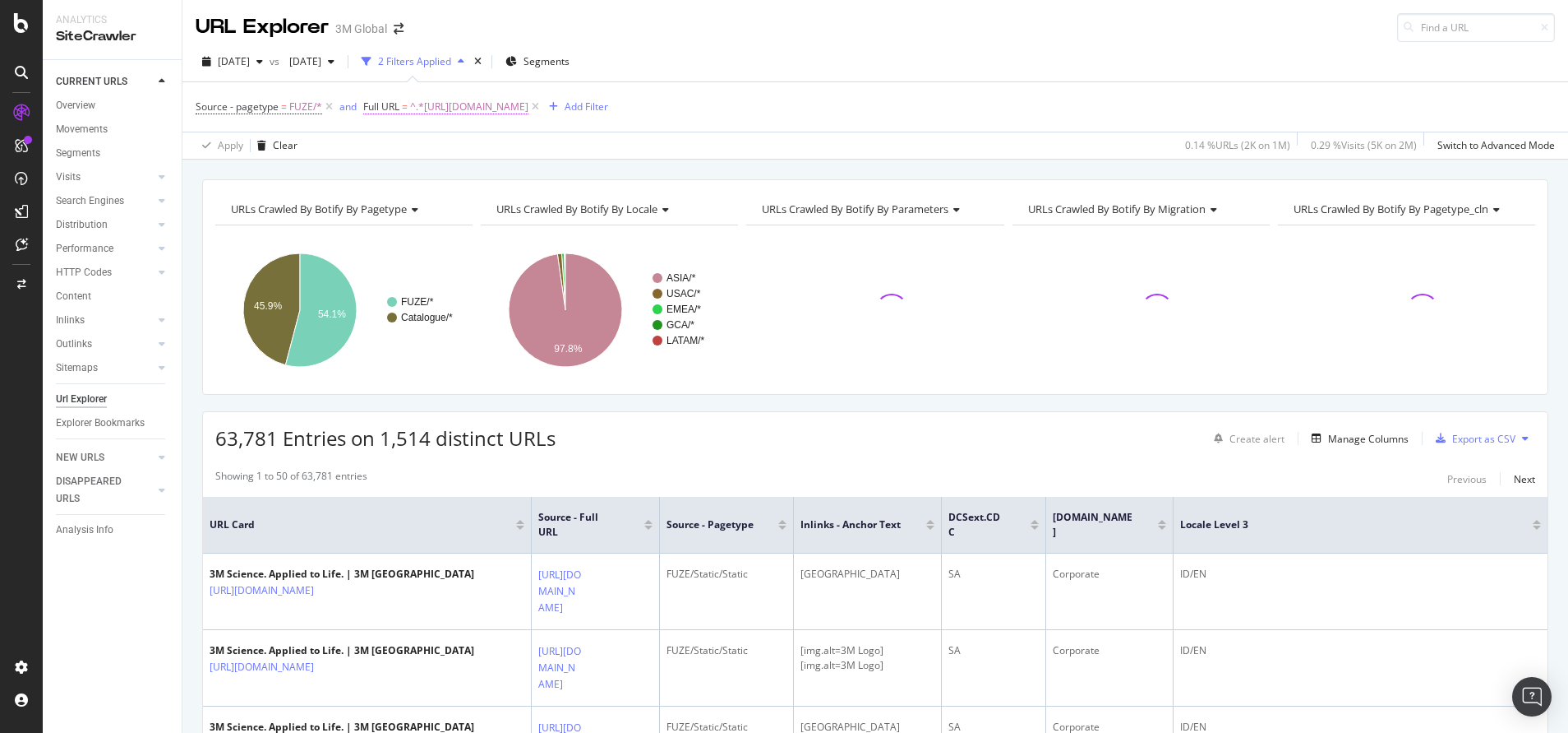
click at [511, 99] on span "^.*[URL][DOMAIN_NAME]" at bounding box center [469, 106] width 118 height 23
click at [490, 173] on input "[URL][DOMAIN_NAME]" at bounding box center [455, 175] width 156 height 26
click at [321, 59] on span "[DATE]" at bounding box center [302, 61] width 39 height 14
click at [371, 153] on div "[DATE]" at bounding box center [365, 151] width 88 height 15
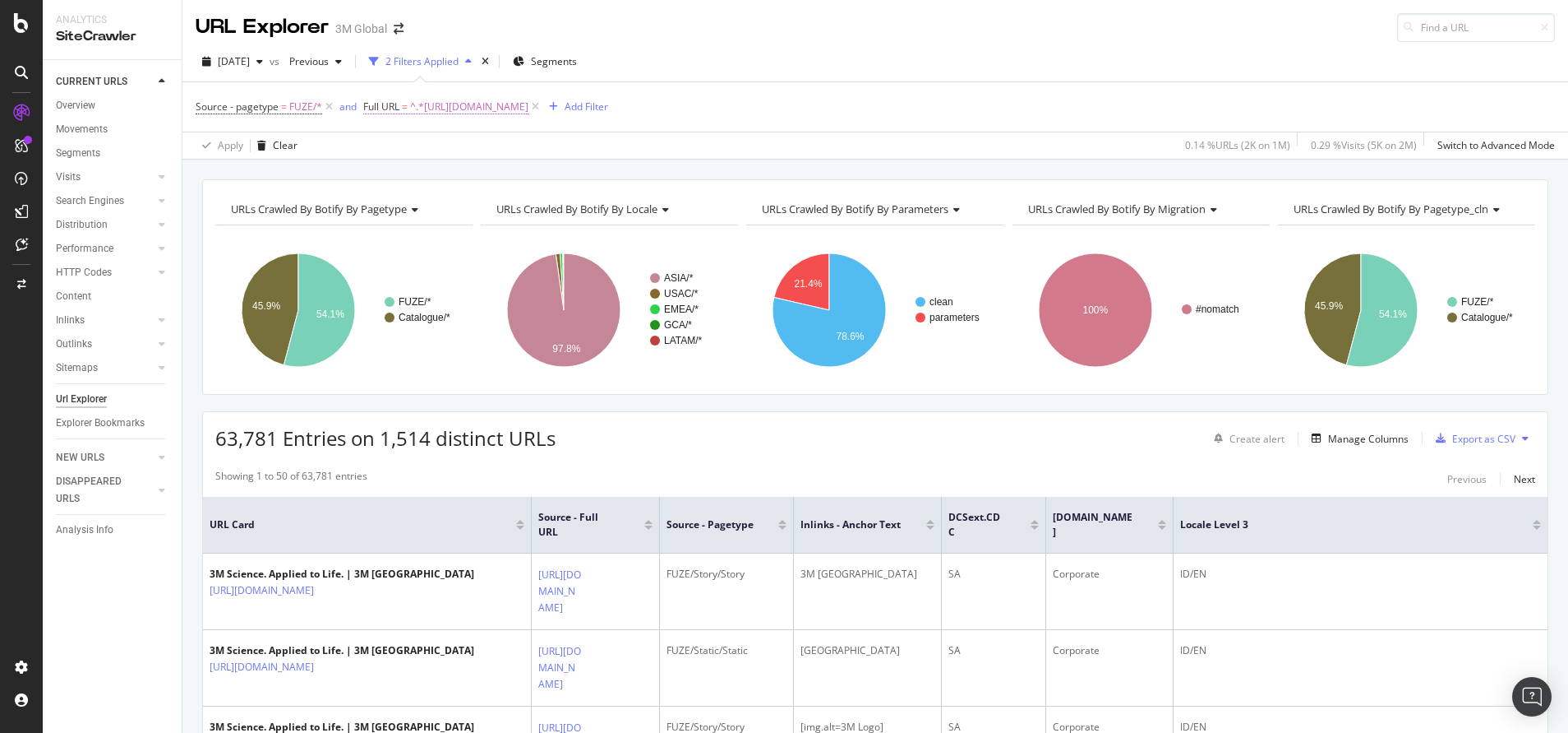
click at [480, 104] on span "^.*[URL][DOMAIN_NAME]" at bounding box center [469, 106] width 118 height 23
click at [492, 185] on input "[URL][DOMAIN_NAME]" at bounding box center [455, 175] width 156 height 26
paste input "[DOMAIN_NAME][URL]"
type input "[URL][DOMAIN_NAME]"
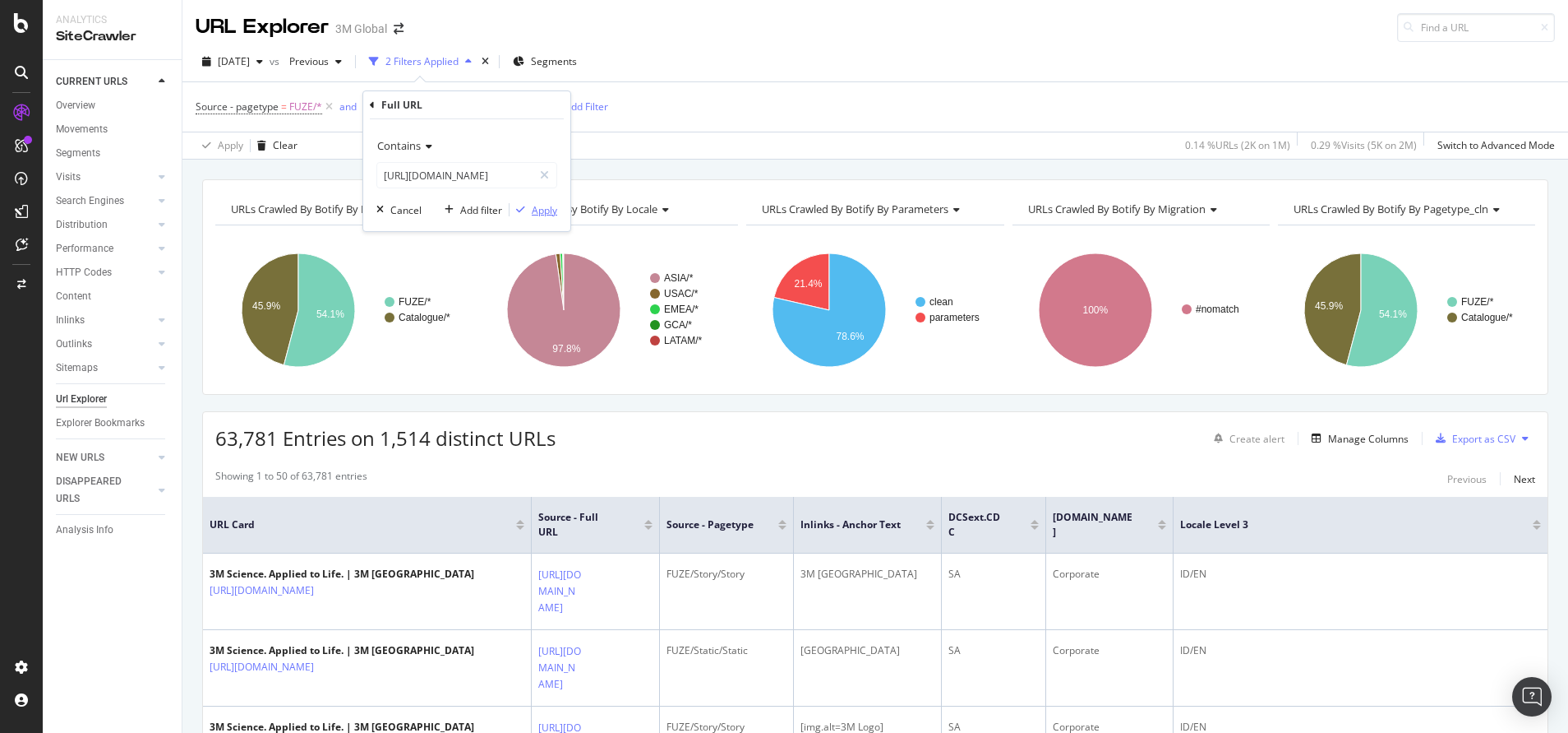
scroll to position [0, 0]
click at [549, 210] on div "Apply" at bounding box center [544, 210] width 25 height 14
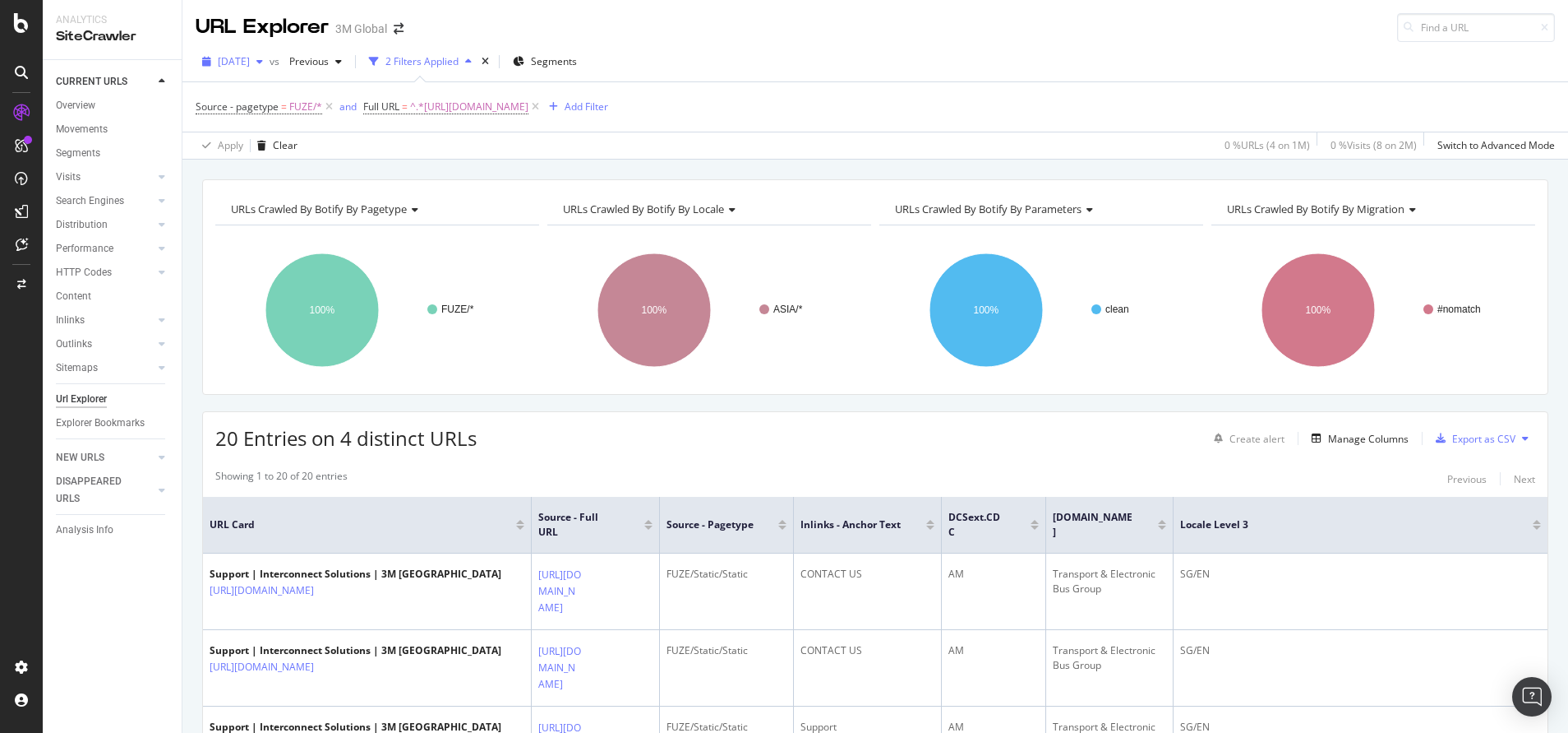
click at [250, 65] on span "[DATE]" at bounding box center [233, 61] width 32 height 14
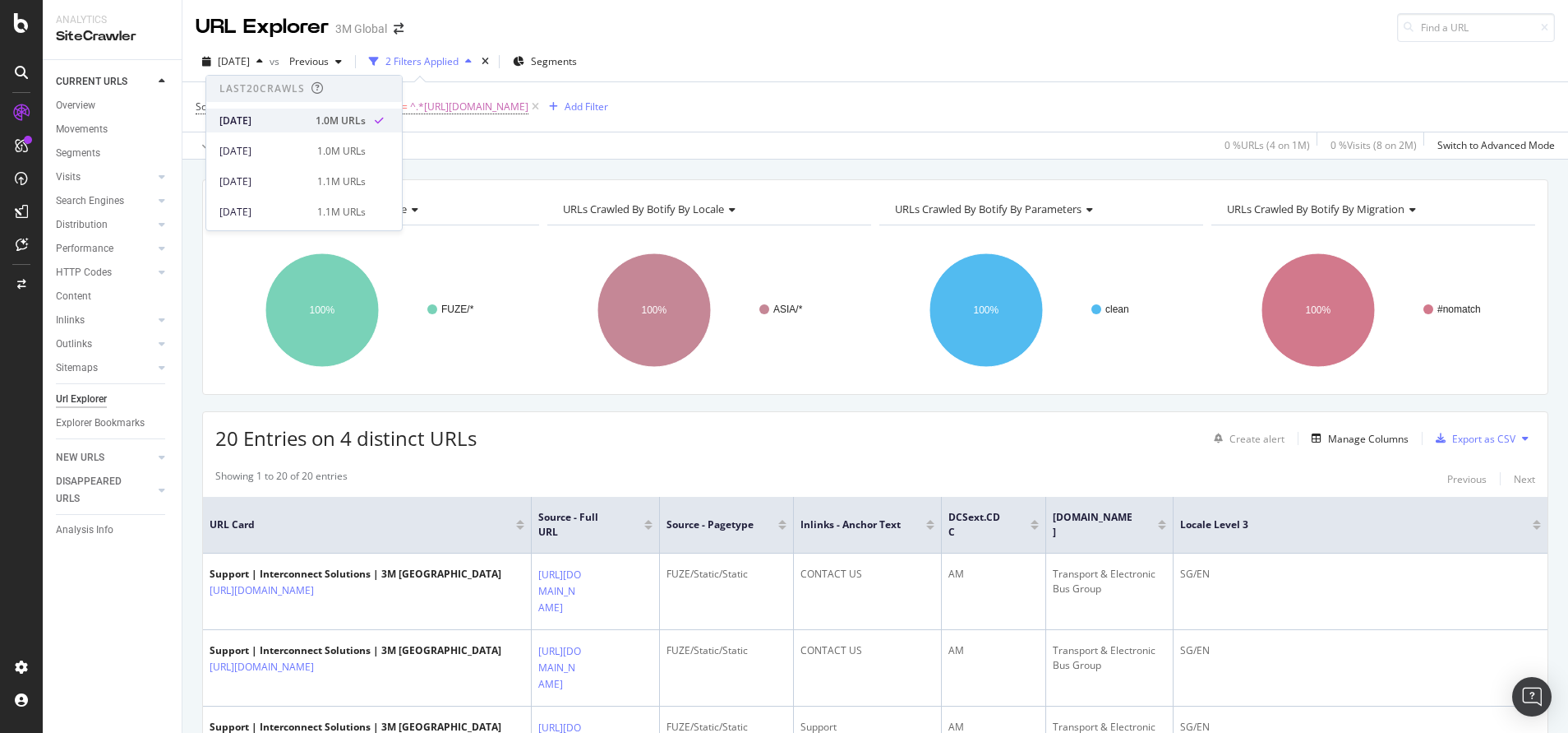
click at [270, 127] on div "[DATE]" at bounding box center [263, 120] width 86 height 15
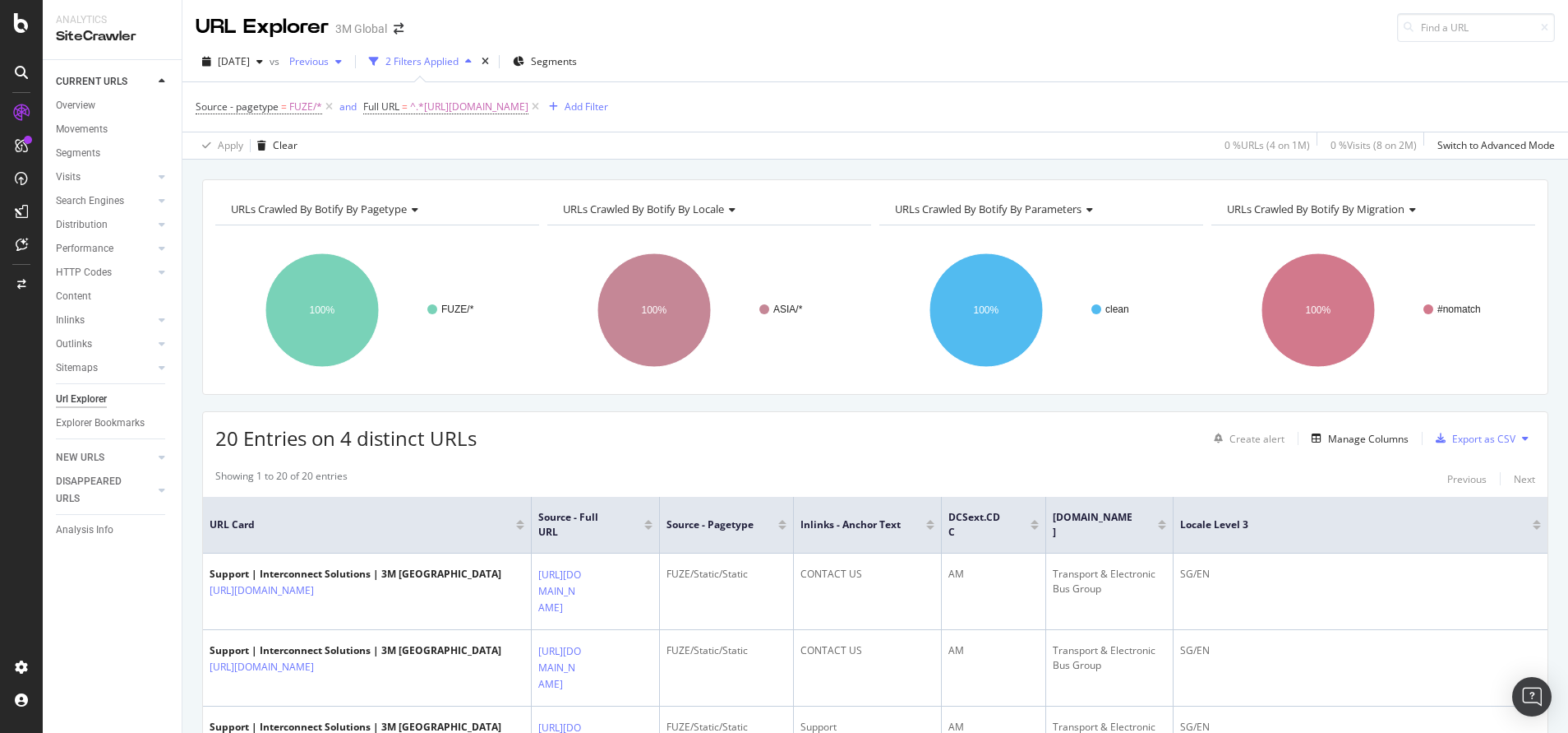
click at [329, 54] on span "Previous" at bounding box center [305, 61] width 46 height 14
click at [391, 155] on div "[DATE]" at bounding box center [364, 151] width 86 height 15
click at [776, 449] on div "Export as CSV" at bounding box center [1473, 438] width 86 height 25
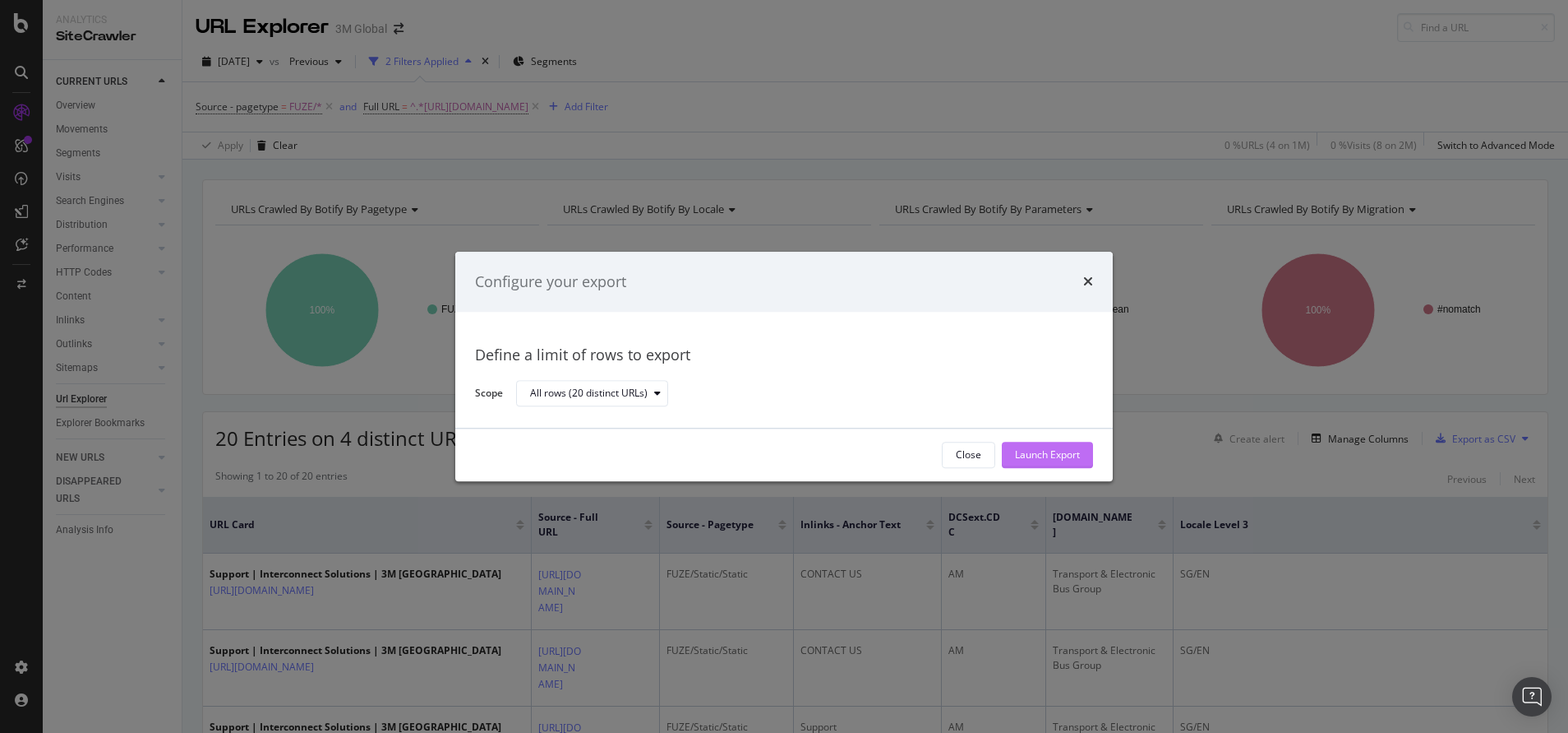
click at [776, 450] on div "Launch Export" at bounding box center [1047, 456] width 65 height 14
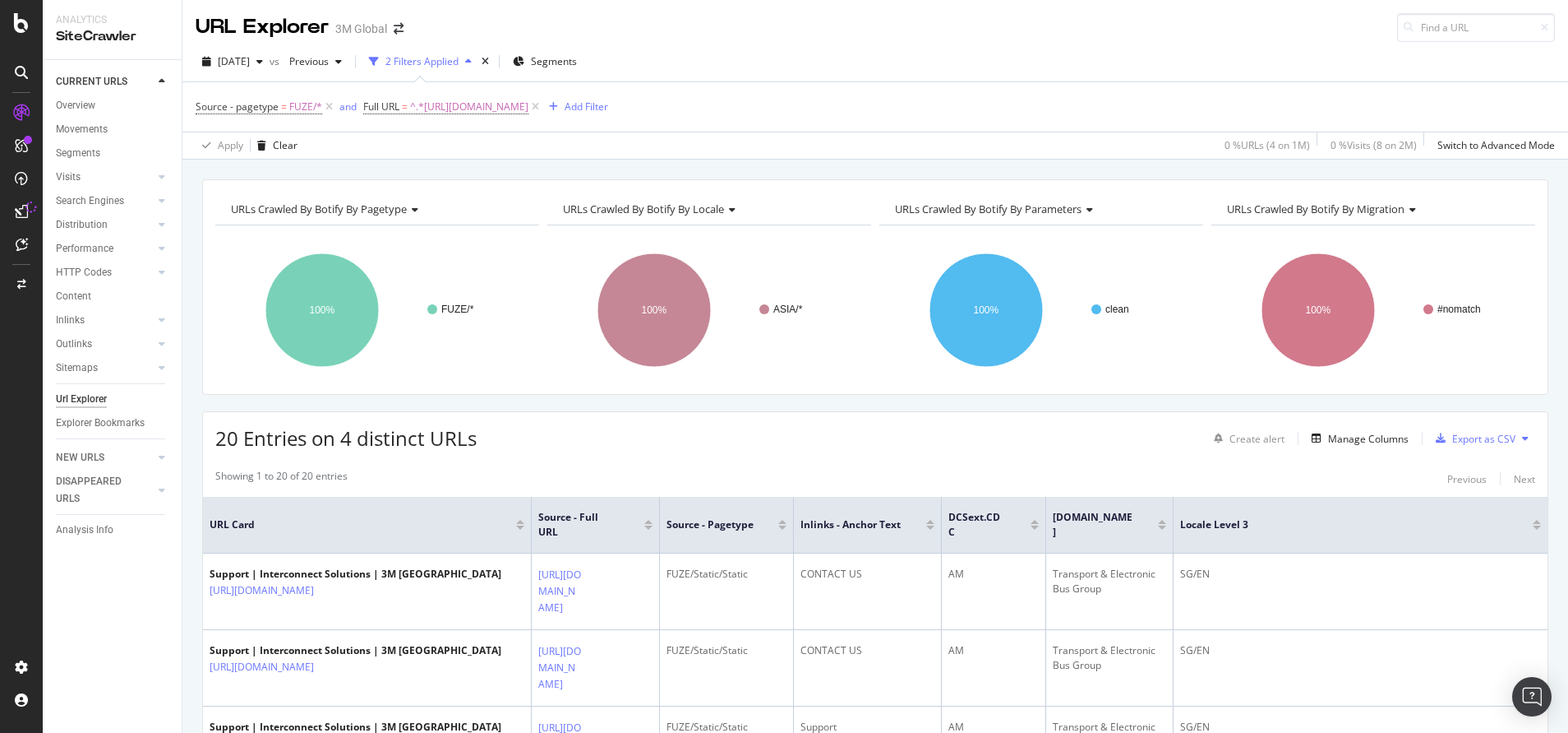
click at [776, 86] on div "Source - pagetype = FUZE/* and Full URL = ^.*[URL][DOMAIN_NAME] Add Filter" at bounding box center [875, 106] width 1360 height 49
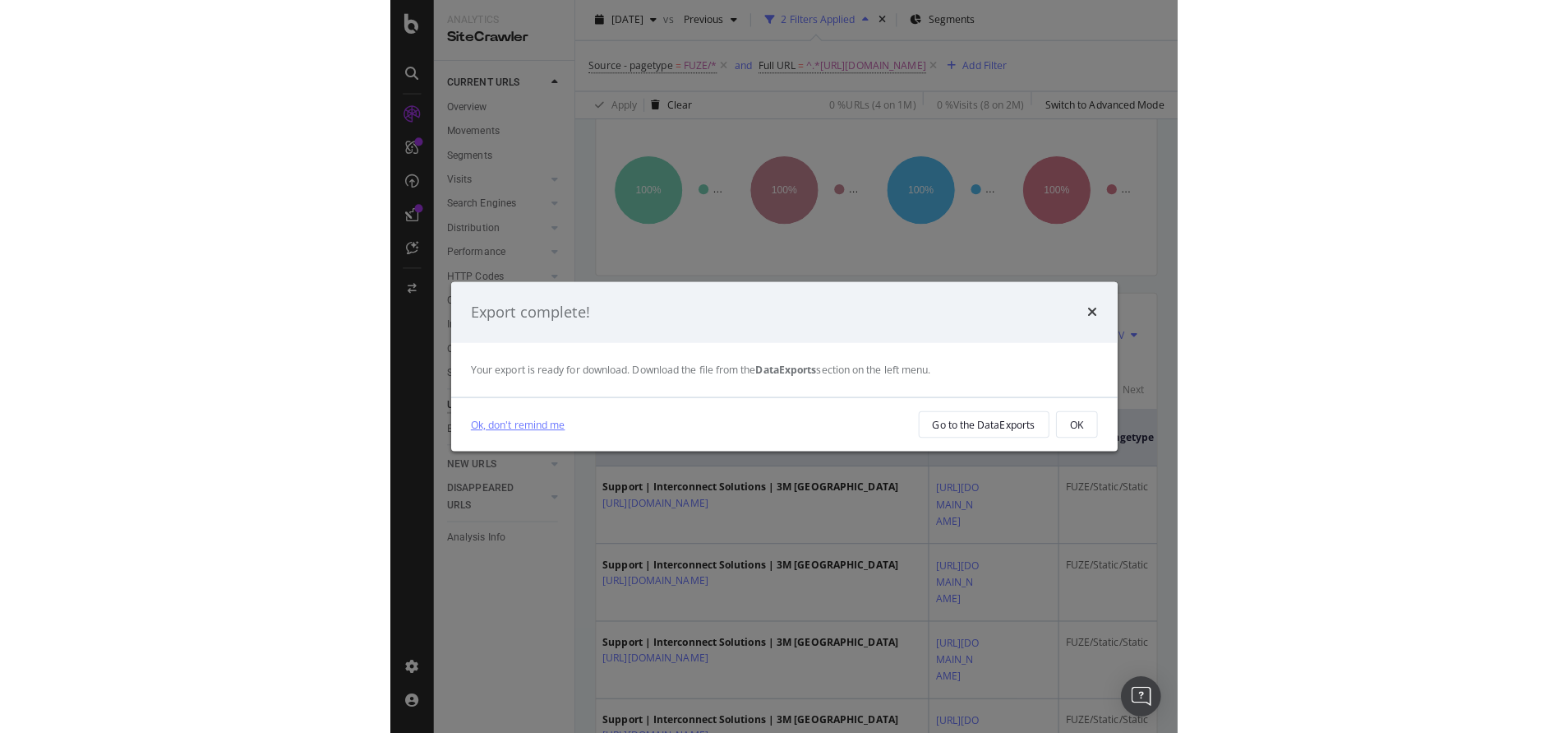
scroll to position [143, 0]
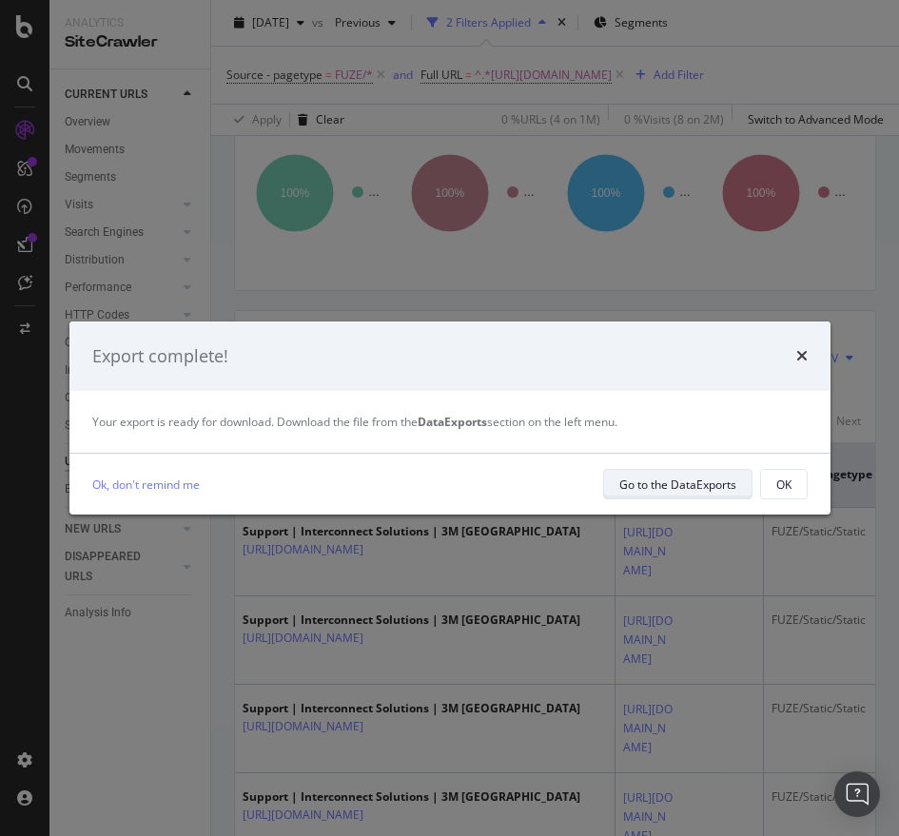
click at [626, 485] on div "Go to the DataExports" at bounding box center [677, 485] width 117 height 16
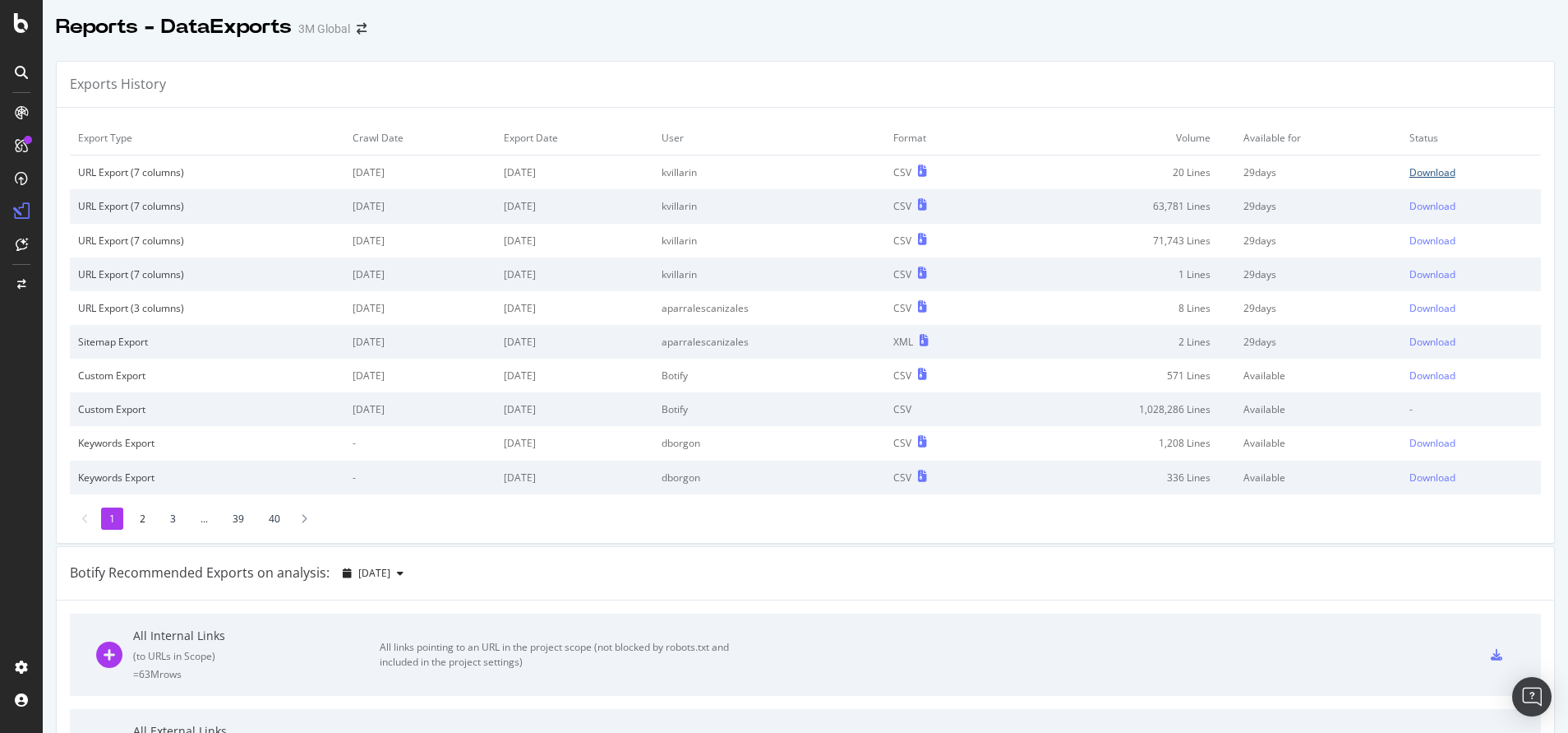
click at [776, 167] on div "Download" at bounding box center [1432, 172] width 46 height 14
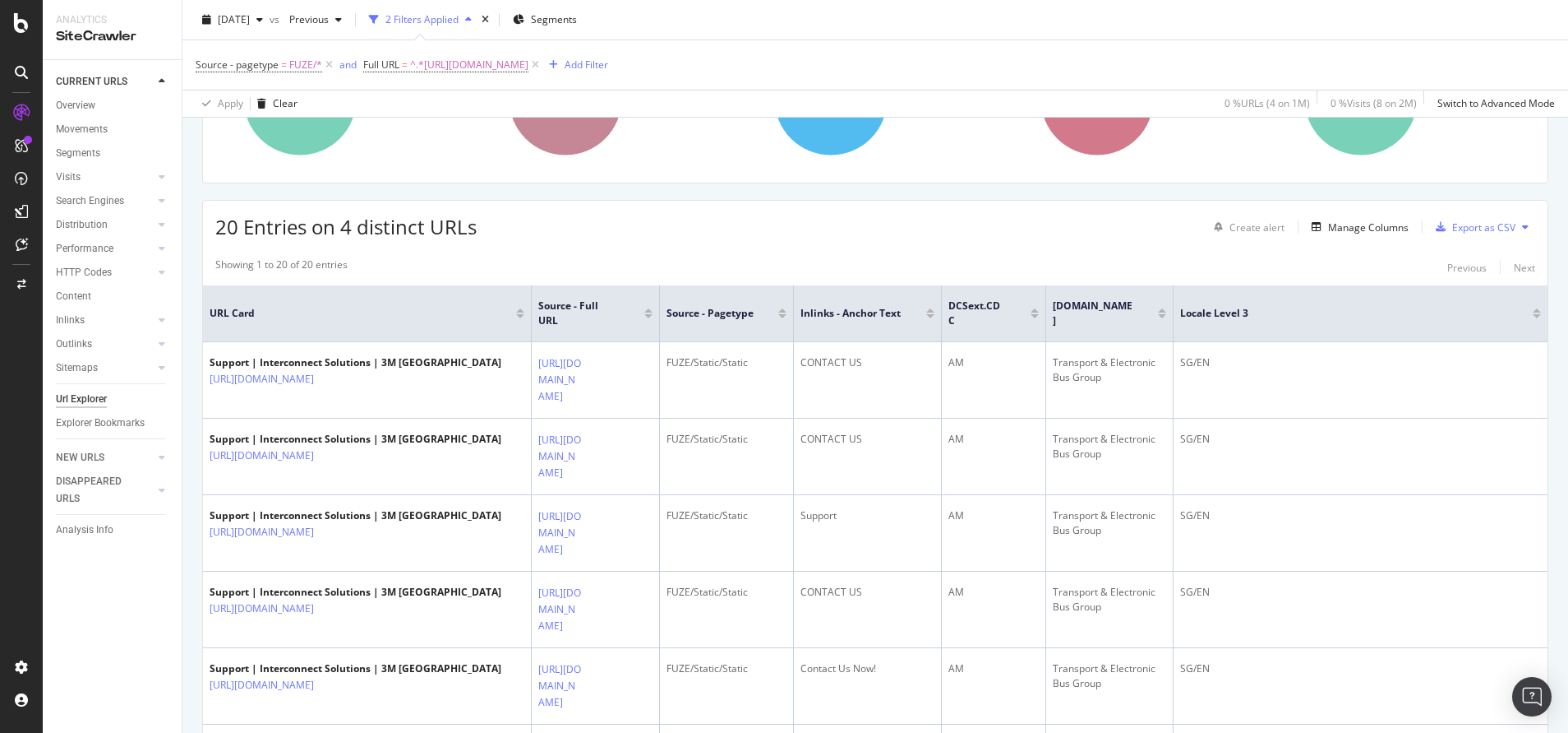
scroll to position [212, 0]
